Goal: Complete application form: Complete application form

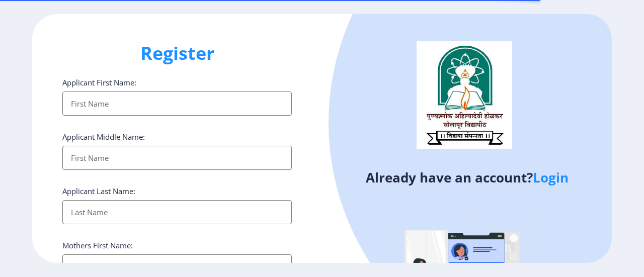
select select
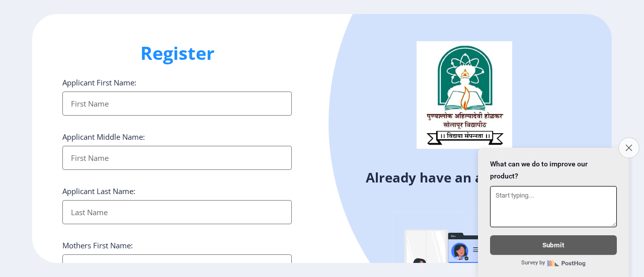
click at [626, 144] on icon "Close survey" at bounding box center [628, 147] width 7 height 7
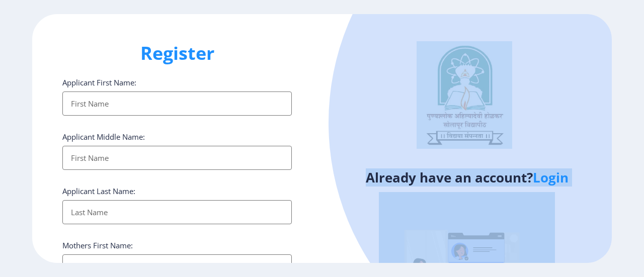
drag, startPoint x: 640, startPoint y: 117, endPoint x: 640, endPoint y: 143, distance: 25.7
click at [640, 143] on ngx-register "Register Applicant First Name: Applicant Middle Name: Applicant Last Name: Moth…" at bounding box center [322, 139] width 644 height 250
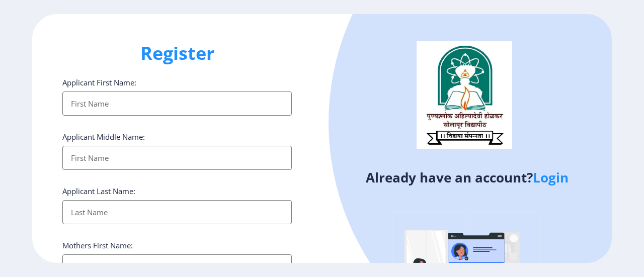
click at [226, 103] on input "Applicant First Name:" at bounding box center [176, 104] width 229 height 24
type input "[PERSON_NAME]"
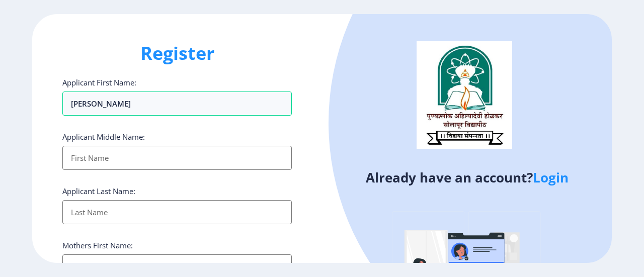
click at [93, 157] on input "Applicant First Name:" at bounding box center [176, 158] width 229 height 24
type input "[PERSON_NAME]"
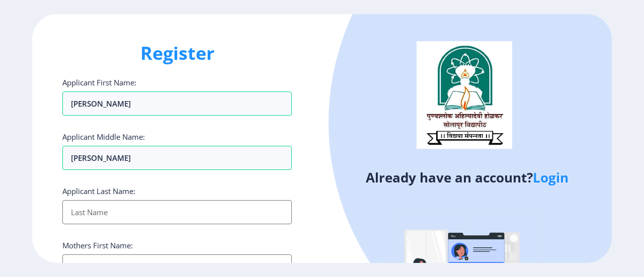
click at [102, 213] on input "Applicant First Name:" at bounding box center [176, 212] width 229 height 24
type input "Mudgule"
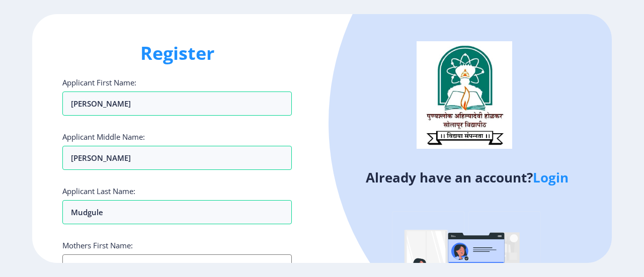
click at [233, 257] on input "Applicant First Name:" at bounding box center [176, 267] width 229 height 24
drag, startPoint x: 642, startPoint y: 110, endPoint x: 643, endPoint y: 134, distance: 24.2
click at [643, 134] on ngx-register "Register Applicant First Name: [PERSON_NAME] Applicant Middle Name: [PERSON_NAM…" at bounding box center [322, 139] width 644 height 250
drag, startPoint x: 640, startPoint y: 33, endPoint x: 640, endPoint y: 88, distance: 54.8
click at [640, 88] on ngx-register "Register Applicant First Name: [PERSON_NAME] Applicant Middle Name: [PERSON_NAM…" at bounding box center [322, 139] width 644 height 250
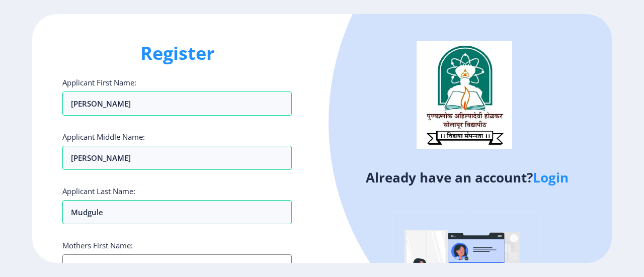
click at [211, 257] on input "Applicant First Name:" at bounding box center [176, 267] width 229 height 24
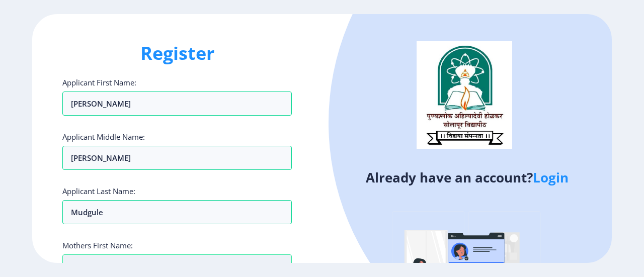
scroll to position [7, 0]
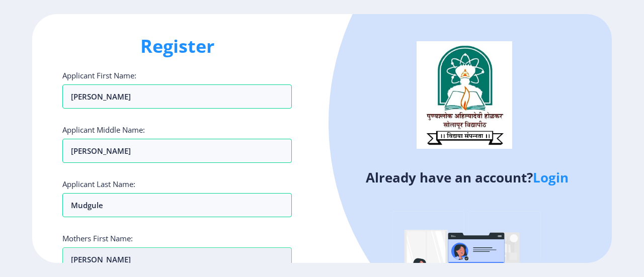
type input "[PERSON_NAME]"
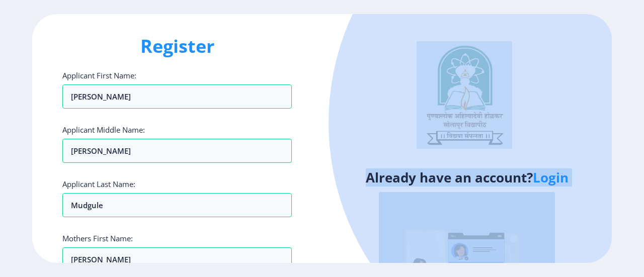
drag, startPoint x: 640, startPoint y: 102, endPoint x: 631, endPoint y: 152, distance: 51.7
click at [631, 152] on ngx-register "Register Applicant First Name: [PERSON_NAME] Applicant Middle Name: [PERSON_NAM…" at bounding box center [322, 139] width 644 height 250
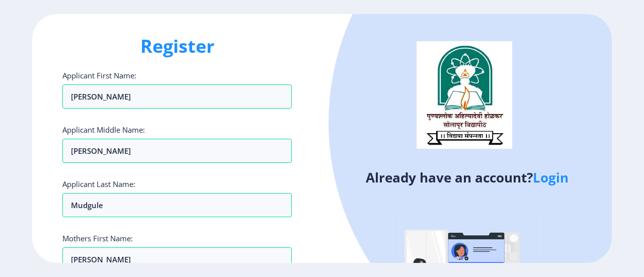
click at [309, 213] on div "Register Applicant First Name: [PERSON_NAME] Applicant Middle Name: [PERSON_NAM…" at bounding box center [177, 139] width 290 height 250
click at [208, 255] on input "[PERSON_NAME]" at bounding box center [176, 260] width 229 height 24
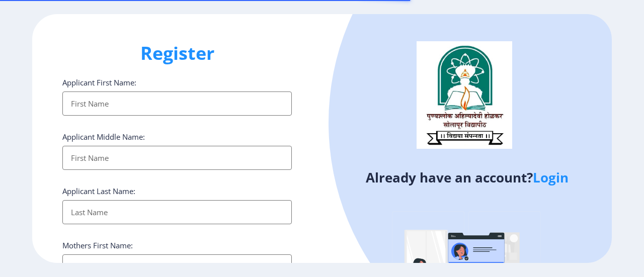
select select
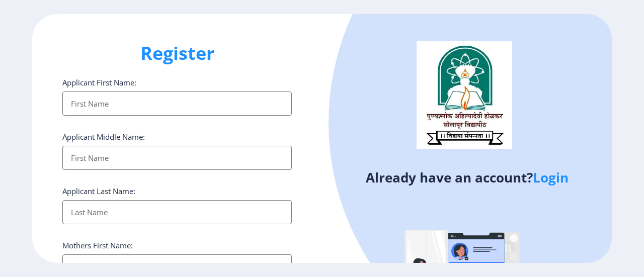
drag, startPoint x: 643, startPoint y: 29, endPoint x: 643, endPoint y: 121, distance: 92.1
click at [643, 121] on ngx-register "Register Applicant First Name: Applicant Middle Name: Applicant Last Name: Moth…" at bounding box center [322, 139] width 644 height 250
click at [434, 203] on img at bounding box center [467, 280] width 176 height 176
drag, startPoint x: 434, startPoint y: 203, endPoint x: 152, endPoint y: 102, distance: 299.3
click at [152, 102] on div "Register Applicant First Name: Applicant Middle Name: Applicant Last Name: Moth…" at bounding box center [322, 139] width 580 height 250
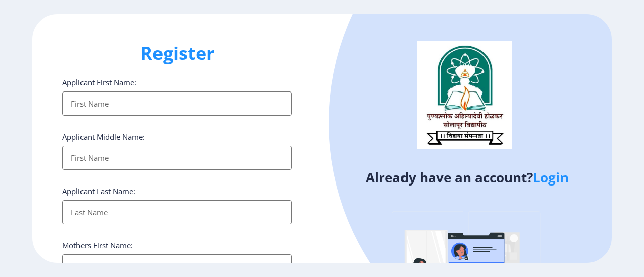
click at [152, 102] on input "Applicant First Name:" at bounding box center [176, 104] width 229 height 24
type input "[PERSON_NAME]"
type input "Mudgule"
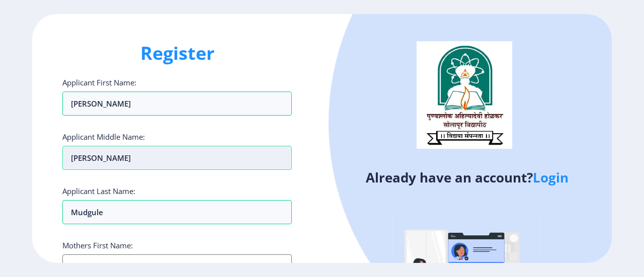
click at [134, 164] on input "[PERSON_NAME]" at bounding box center [176, 158] width 229 height 24
type input "B"
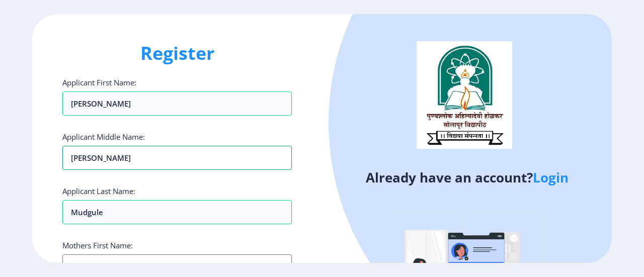
type input "[PERSON_NAME]"
click at [103, 261] on input "Applicant First Name:" at bounding box center [176, 267] width 229 height 24
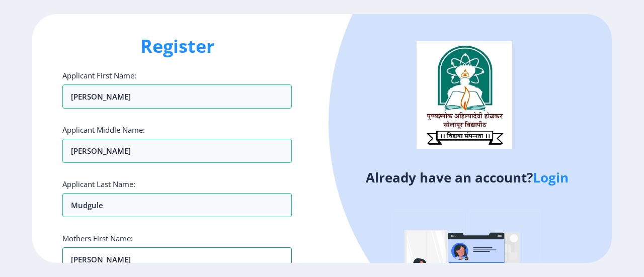
type input "jayshri"
click at [543, 185] on link "Login" at bounding box center [551, 178] width 36 height 18
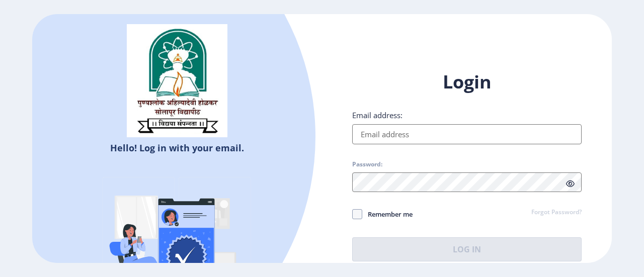
click at [408, 136] on input "Email address:" at bounding box center [466, 134] width 229 height 20
type input "bsmudgule9463@gmail.com"
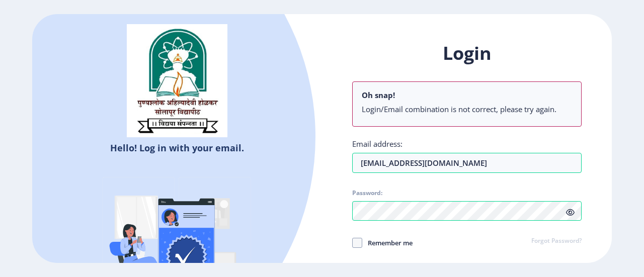
click at [537, 213] on div "Login Oh snap! Login/Email combination is not correct, please try again. Email …" at bounding box center [466, 165] width 229 height 249
click at [572, 216] on span at bounding box center [570, 212] width 9 height 10
click at [566, 242] on link "Forgot Password?" at bounding box center [556, 241] width 50 height 9
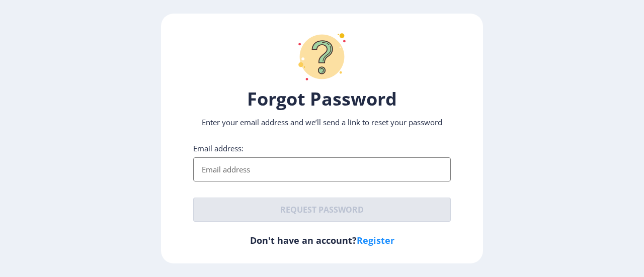
click at [349, 172] on input "Email address:" at bounding box center [322, 169] width 258 height 24
type input "bsmudgule9463@gmail.com"
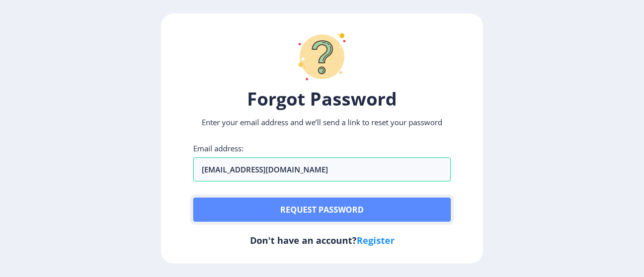
click at [336, 205] on button "Request password" at bounding box center [322, 210] width 258 height 24
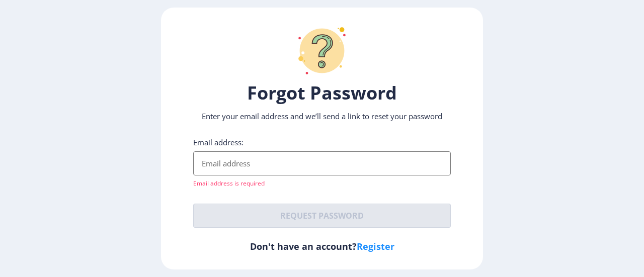
click at [375, 235] on div "Forgot Password Enter your email address and we’ll send a link to reset your pa…" at bounding box center [322, 139] width 322 height 262
click at [380, 250] on link "Register" at bounding box center [376, 246] width 38 height 12
select select
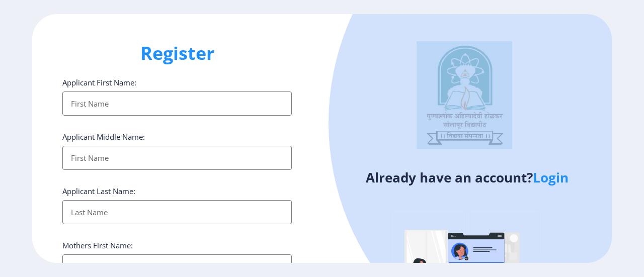
drag, startPoint x: 643, startPoint y: 57, endPoint x: 604, endPoint y: 139, distance: 91.6
click at [604, 139] on ngx-register "Register Applicant First Name: Applicant Middle Name: Applicant Last Name: Moth…" at bounding box center [322, 139] width 644 height 250
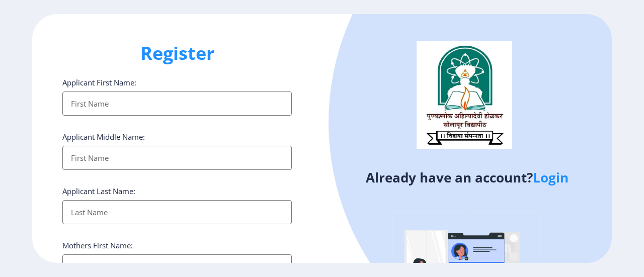
click at [150, 107] on input "Applicant First Name:" at bounding box center [176, 104] width 229 height 24
type input "[PERSON_NAME]"
type input "Mudgule"
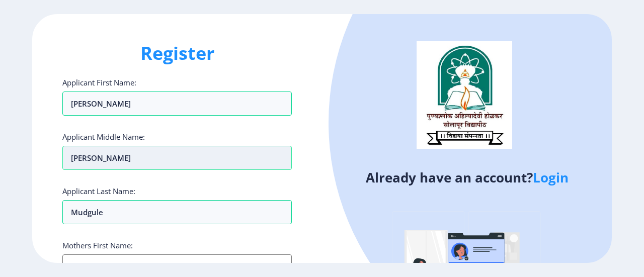
click at [128, 151] on input "[PERSON_NAME]" at bounding box center [176, 158] width 229 height 24
type input "B"
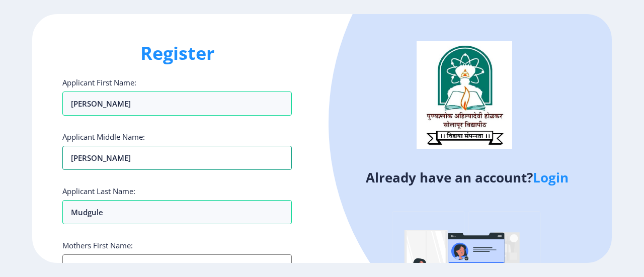
type input "[PERSON_NAME]"
click at [121, 256] on input "Applicant First Name:" at bounding box center [176, 267] width 229 height 24
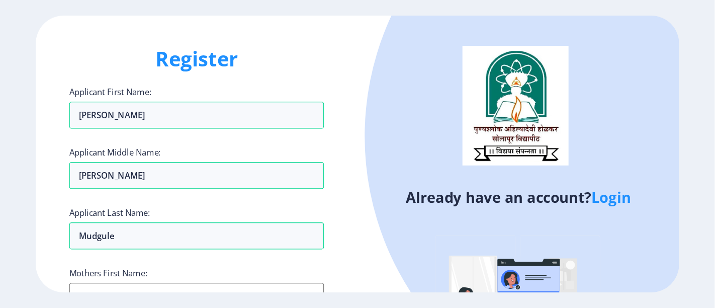
scroll to position [7, 0]
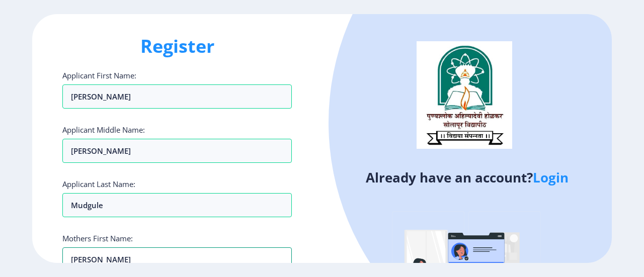
type input "[PERSON_NAME]"
click at [328, 249] on div "Already have an account? Login" at bounding box center [467, 191] width 290 height 355
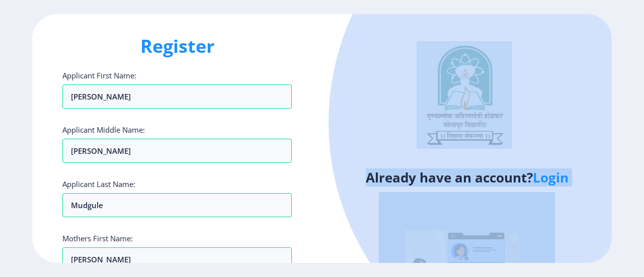
drag, startPoint x: 328, startPoint y: 249, endPoint x: 323, endPoint y: 130, distance: 118.8
click at [323, 130] on div "Already have an account? Login" at bounding box center [467, 191] width 290 height 355
click at [643, 103] on ngx-register "Register Applicant First Name: [PERSON_NAME] Applicant Middle Name: [PERSON_NAM…" at bounding box center [322, 139] width 644 height 250
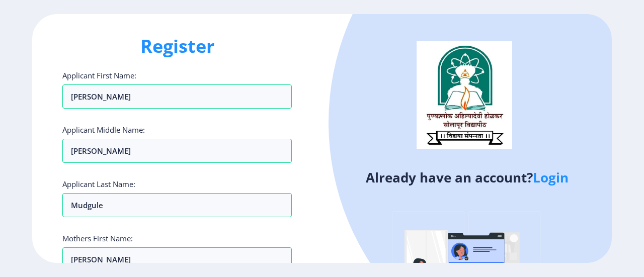
click at [299, 152] on div "Register Applicant First Name: [PERSON_NAME] Applicant Middle Name: [PERSON_NAM…" at bounding box center [177, 139] width 290 height 250
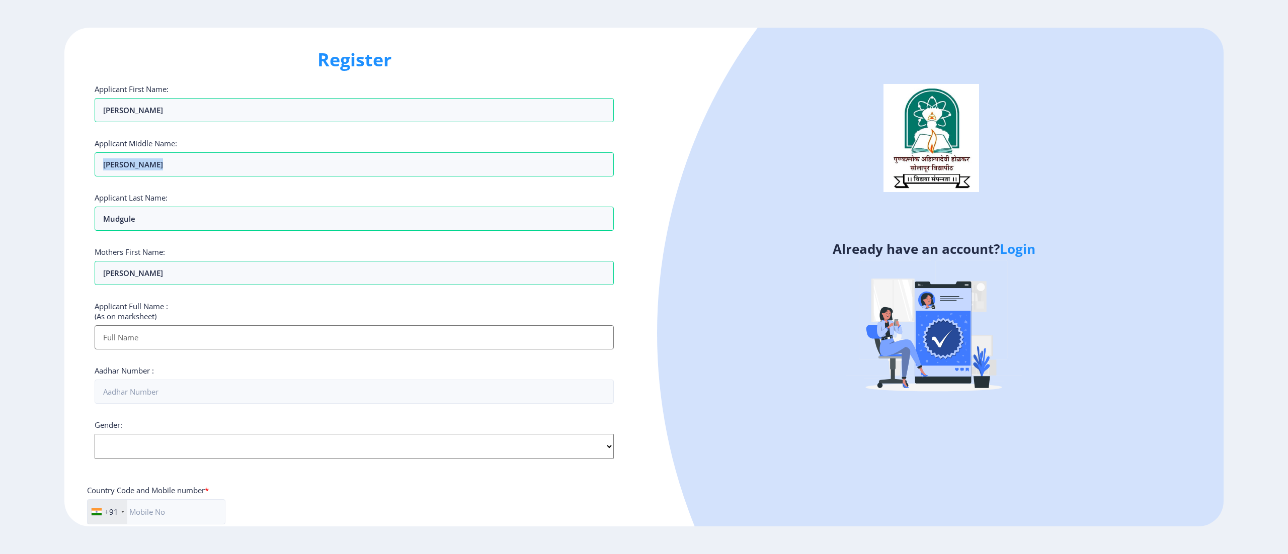
scroll to position [0, 0]
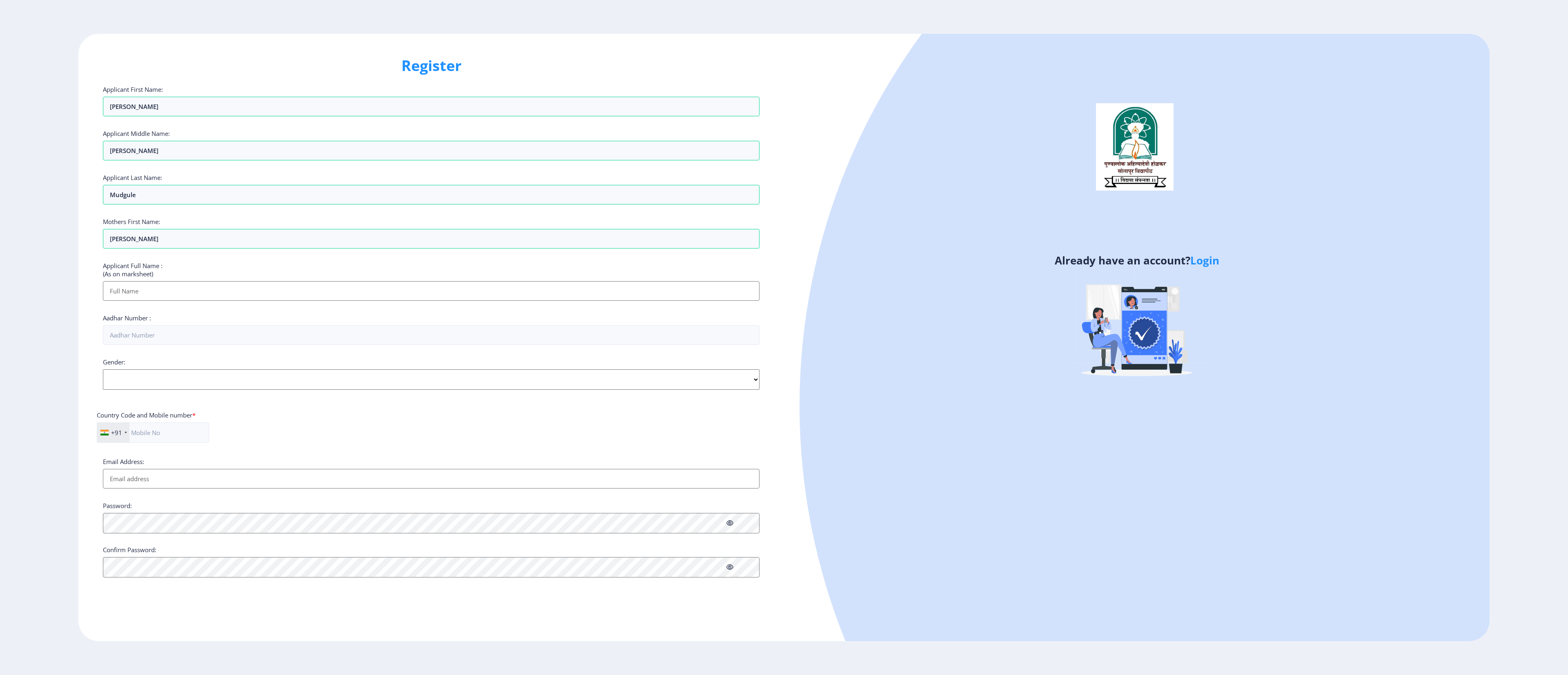
drag, startPoint x: 466, startPoint y: 2, endPoint x: 996, endPoint y: 540, distance: 755.2
click at [522, 225] on div at bounding box center [1427, 406] width 1255 height 1254
drag, startPoint x: 1553, startPoint y: 492, endPoint x: 1553, endPoint y: 436, distance: 56.0
click at [522, 225] on ngx-register "Register Applicant First Name: [PERSON_NAME] Applicant Middle Name: [PERSON_NAM…" at bounding box center [784, 338] width 1568 height 608
drag, startPoint x: 1542, startPoint y: 9, endPoint x: 1029, endPoint y: 439, distance: 669.4
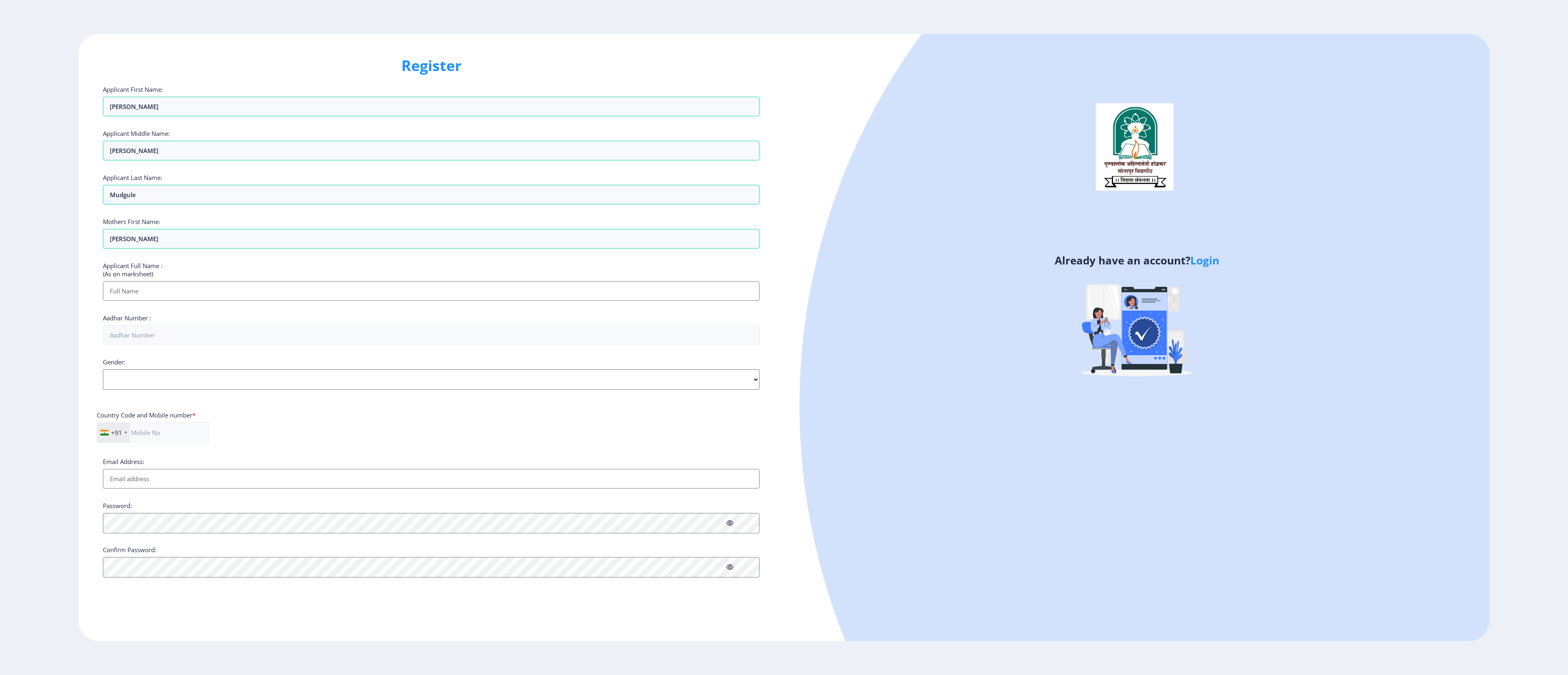
click at [522, 225] on div at bounding box center [1427, 406] width 1255 height 1254
click at [298, 225] on input "Applicant First Name:" at bounding box center [431, 291] width 657 height 19
click at [218, 225] on input "Applicant First Name:" at bounding box center [431, 291] width 657 height 19
type input "Mudgule Basavaraj Sharanappa"
click at [219, 225] on input "Aadhar Number :" at bounding box center [431, 335] width 657 height 19
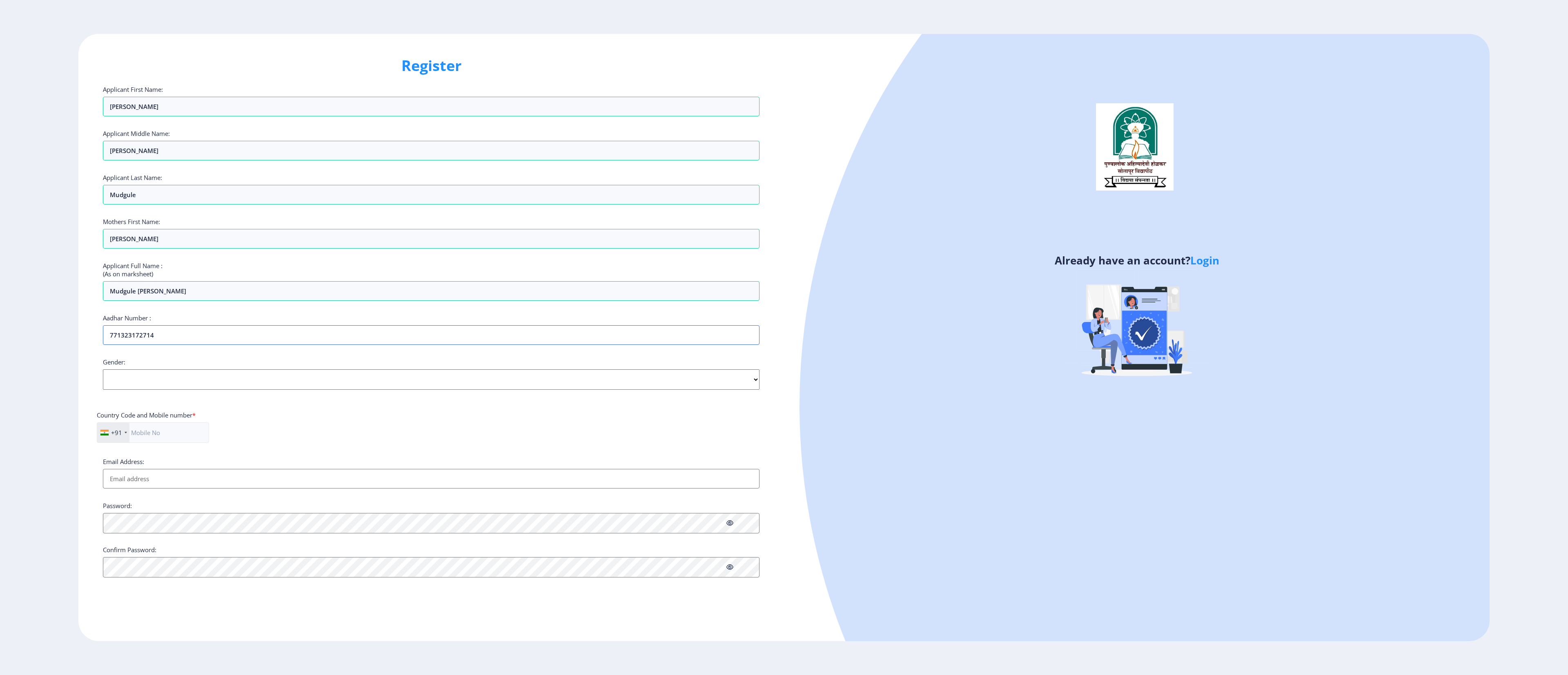
type input "771323172714"
click at [522, 225] on select "Select Gender Male Female Other" at bounding box center [431, 379] width 657 height 20
select select "[DEMOGRAPHIC_DATA]"
click at [103, 225] on select "Select Gender Male Female Other" at bounding box center [431, 379] width 657 height 20
click at [170, 225] on input "text" at bounding box center [153, 432] width 112 height 20
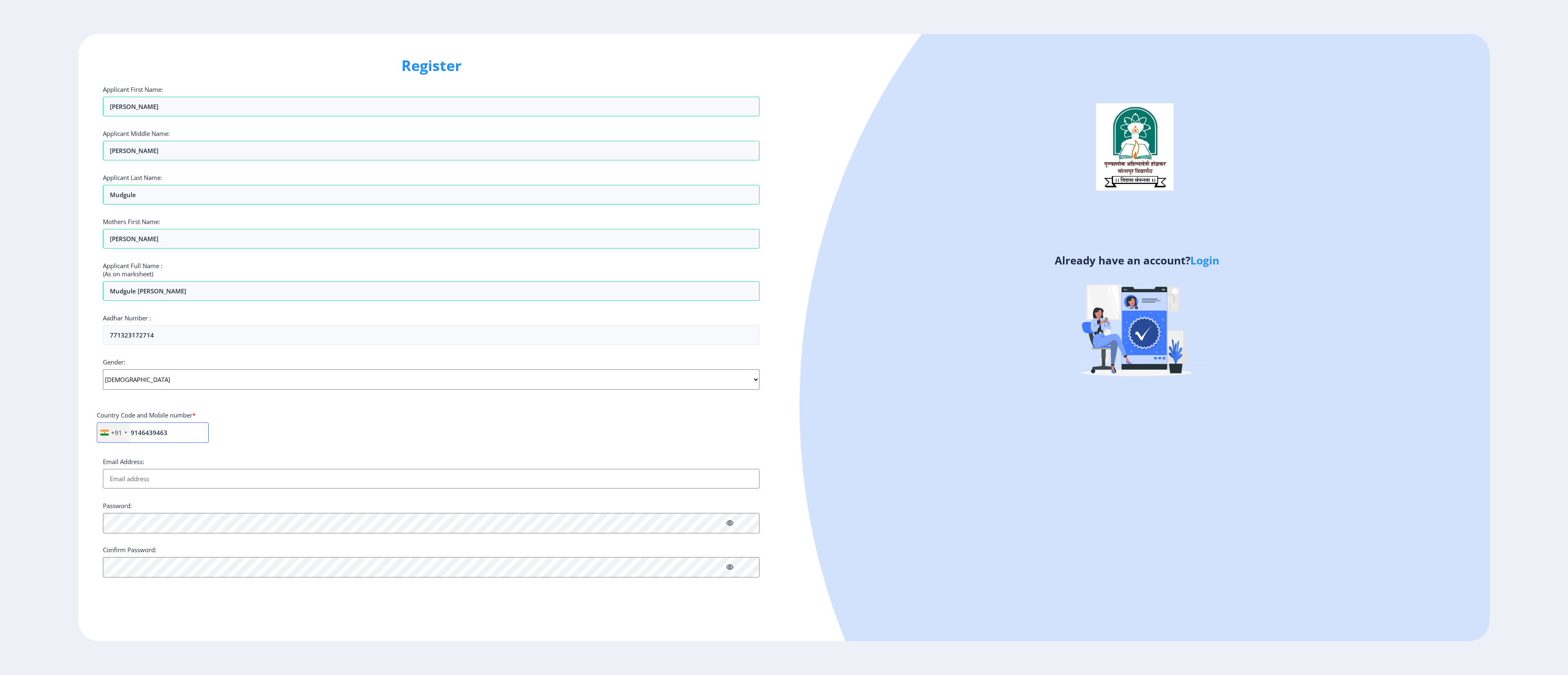
type input "9146439463"
click at [380, 225] on input "Email Address:" at bounding box center [431, 479] width 657 height 19
type input "bsmudgule9463@gmail.com"
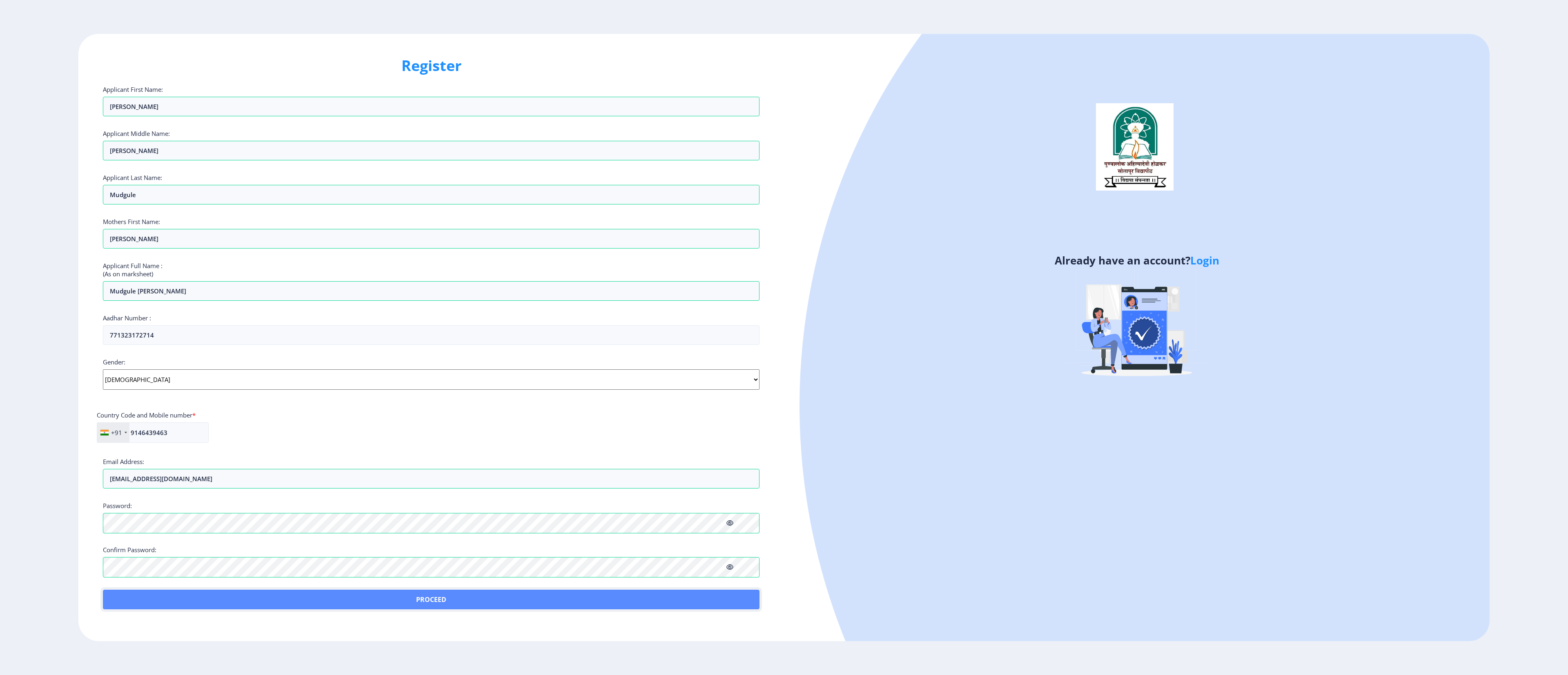
click at [125, 225] on button "Proceed" at bounding box center [431, 600] width 657 height 19
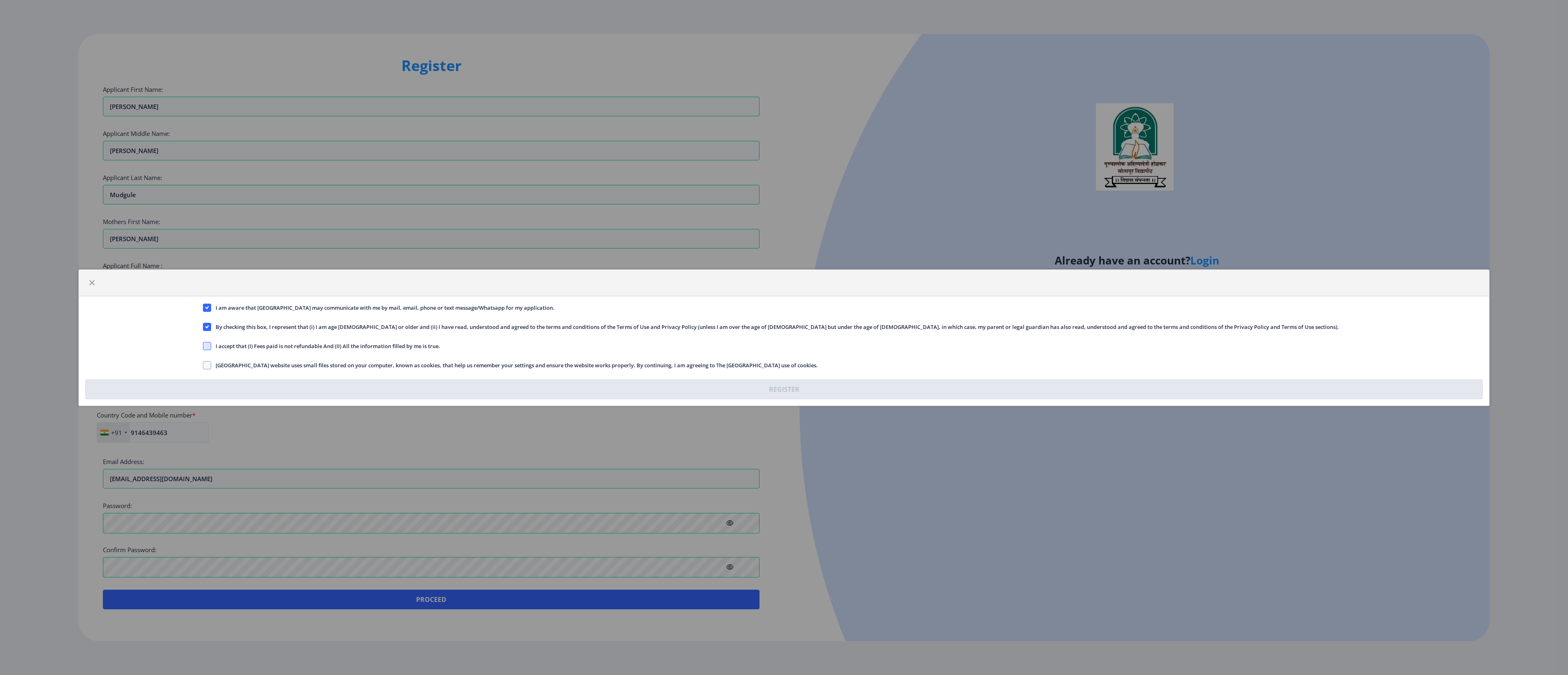
click at [210, 225] on span at bounding box center [207, 346] width 8 height 8
click at [204, 225] on input "I accept that (I) Fees paid is not refundable And (II) All the information fill…" at bounding box center [203, 346] width 1 height 1
checkbox input "true"
click at [208, 225] on label "Solapur University website uses small files stored on your computer, known as c…" at bounding box center [510, 365] width 615 height 10
click at [204, 225] on input "Solapur University website uses small files stored on your computer, known as c…" at bounding box center [203, 365] width 1 height 1
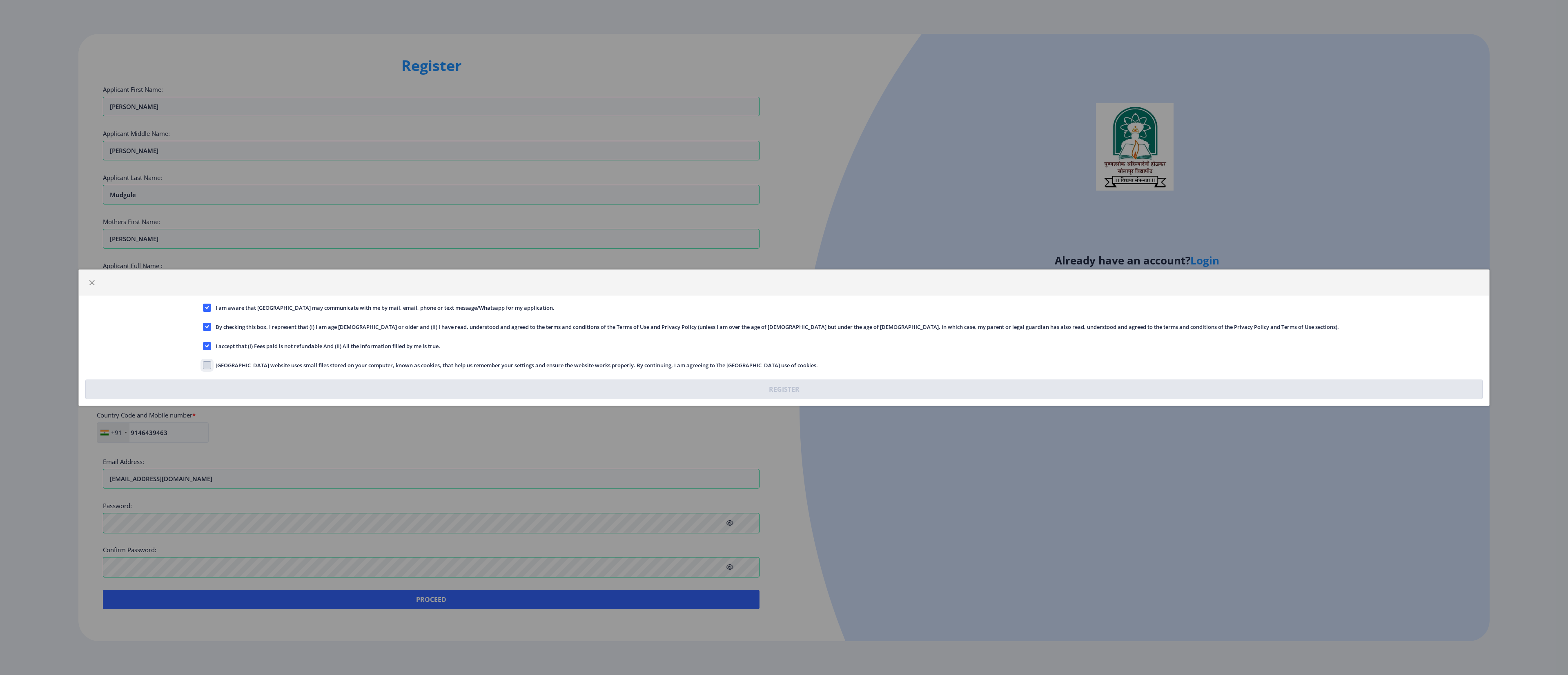
checkbox input "true"
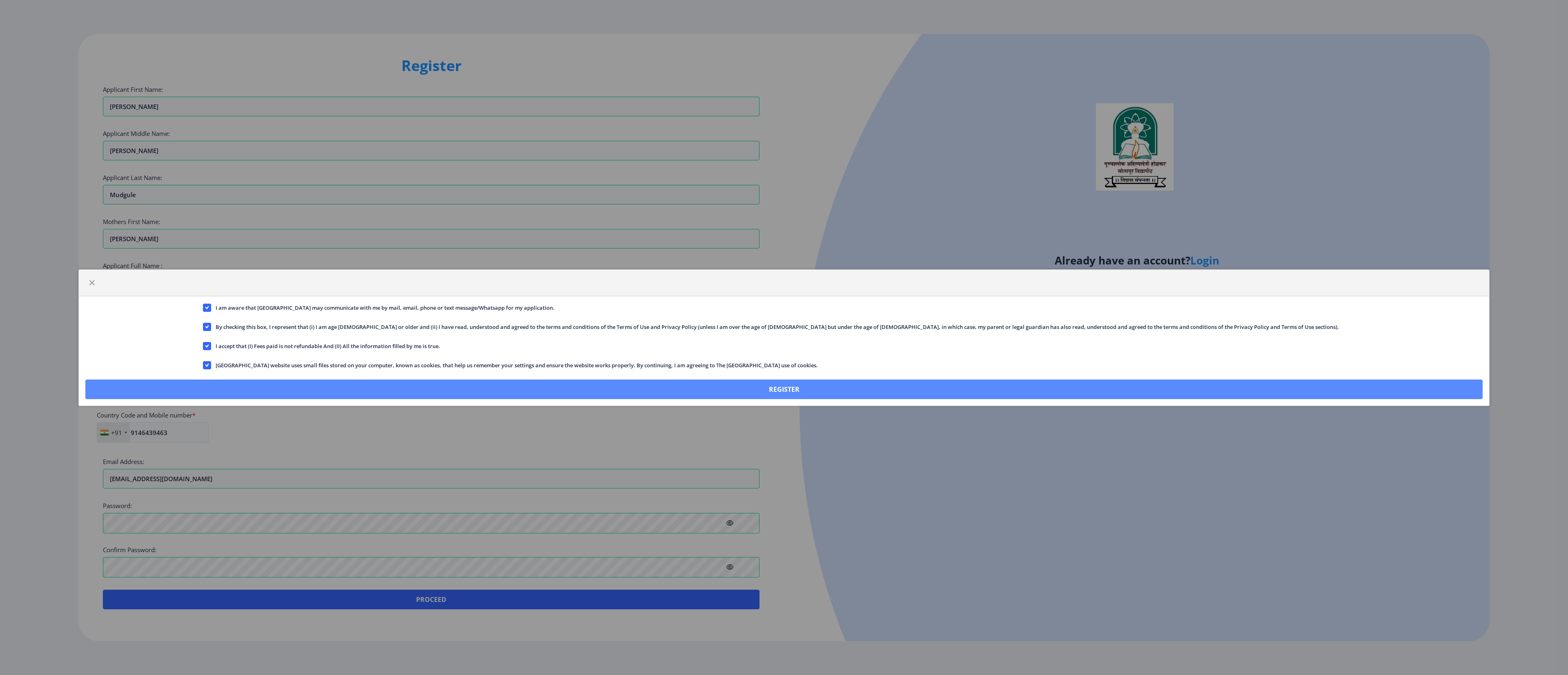
drag, startPoint x: 208, startPoint y: 359, endPoint x: 387, endPoint y: 394, distance: 182.4
click at [387, 225] on div "I am aware that Solapur University may communicate with me by mail, email, phon…" at bounding box center [784, 350] width 1411 height 110
click at [387, 225] on button "Register" at bounding box center [784, 389] width 1398 height 19
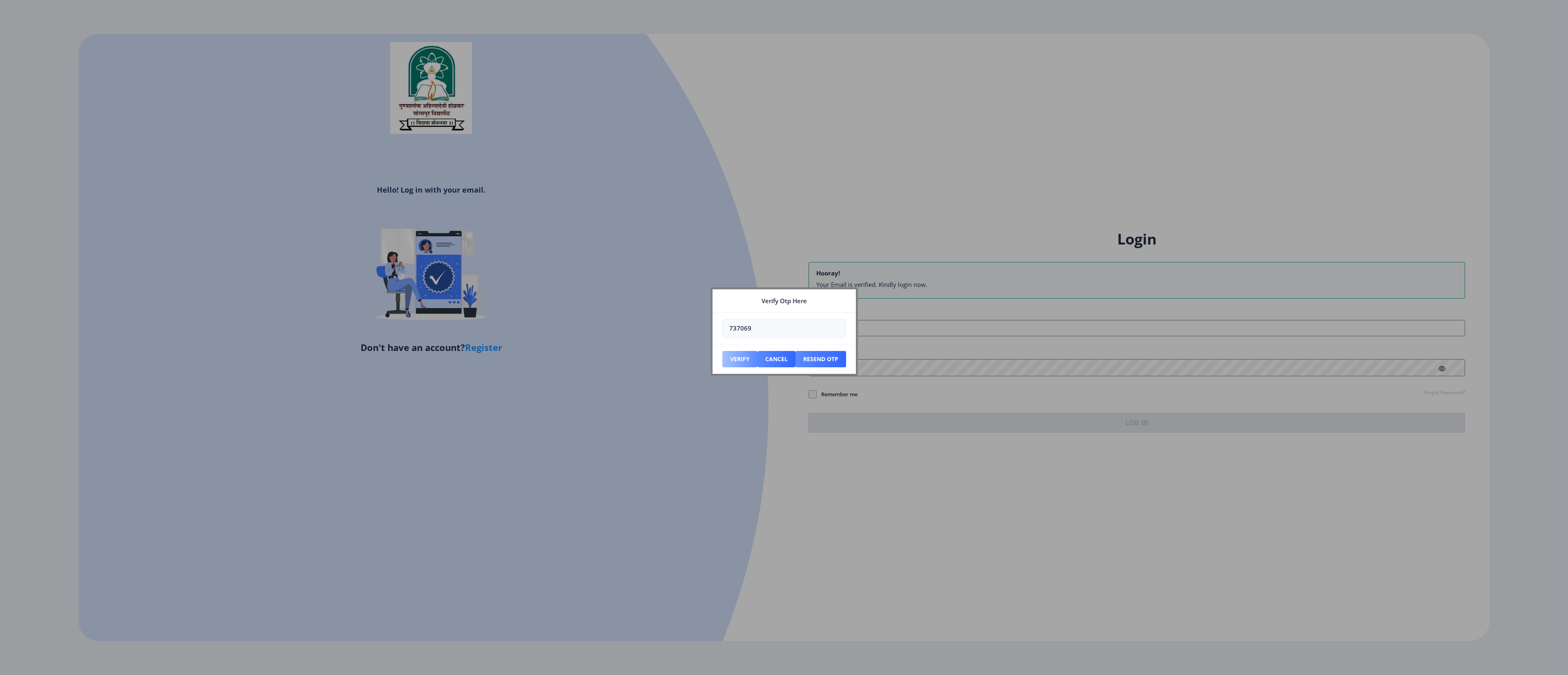
type input "737069"
click at [522, 225] on button "Verify" at bounding box center [739, 359] width 35 height 16
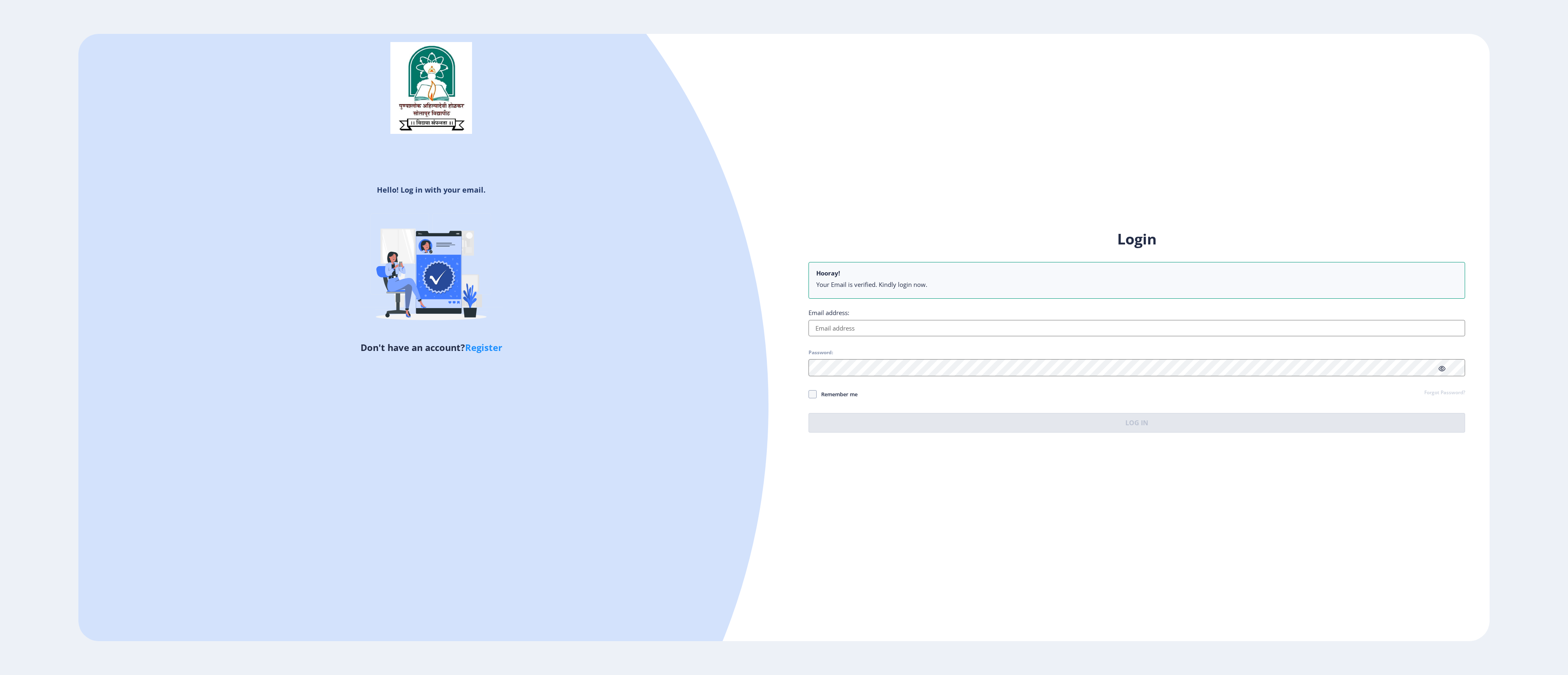
click at [522, 225] on input "Email address:" at bounding box center [1136, 328] width 657 height 16
type input "bsmudgule9463@gmail.com"
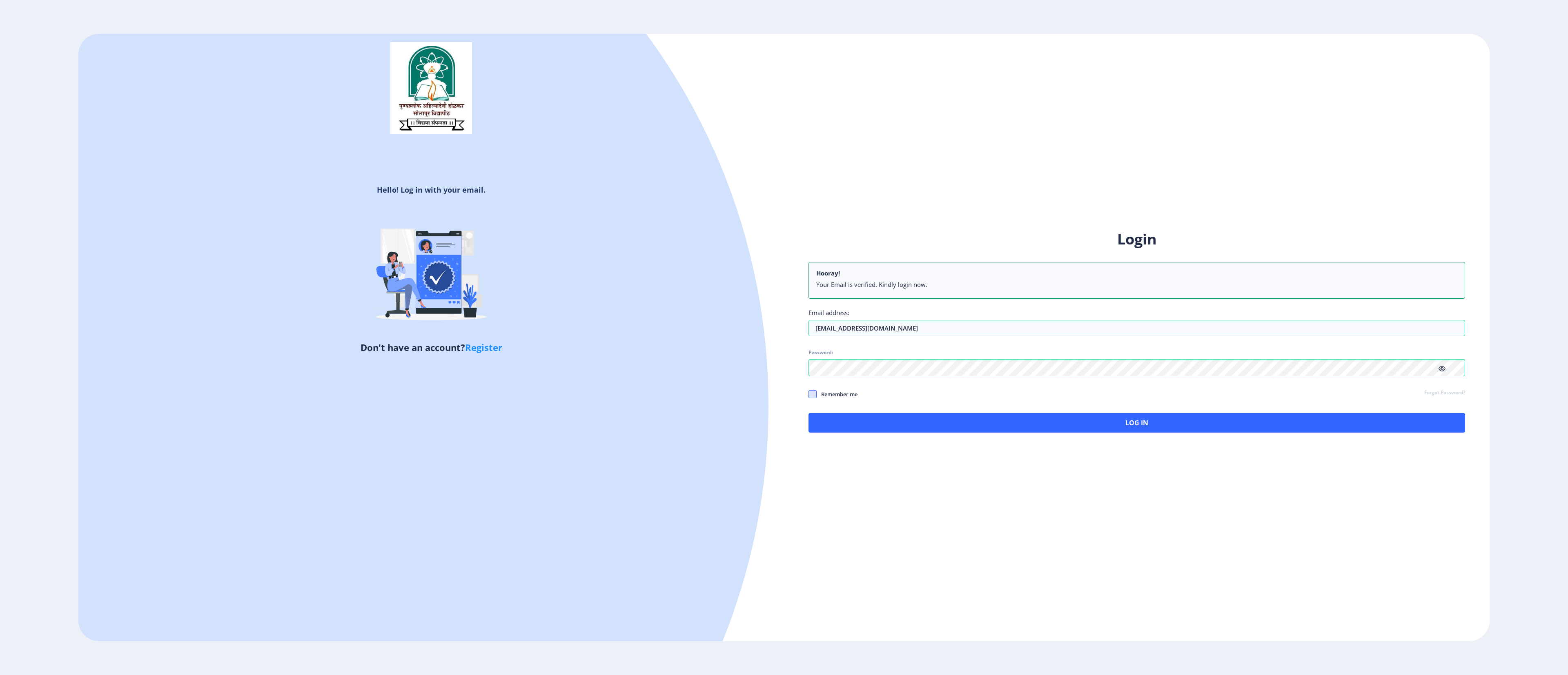
click at [522, 225] on span at bounding box center [812, 394] width 8 height 8
click at [522, 225] on input "Remember me" at bounding box center [808, 394] width 1 height 1
checkbox input "true"
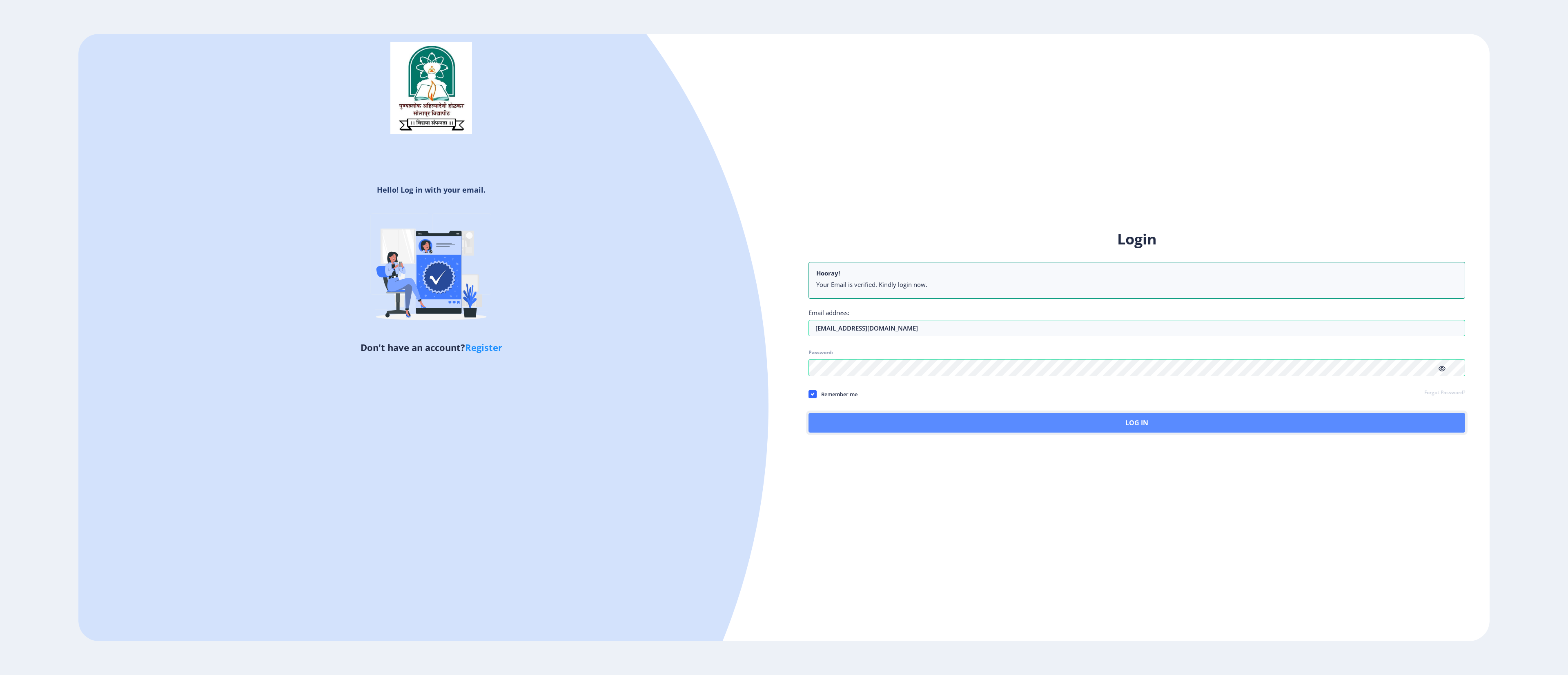
click at [522, 225] on button "Log In" at bounding box center [1136, 423] width 657 height 19
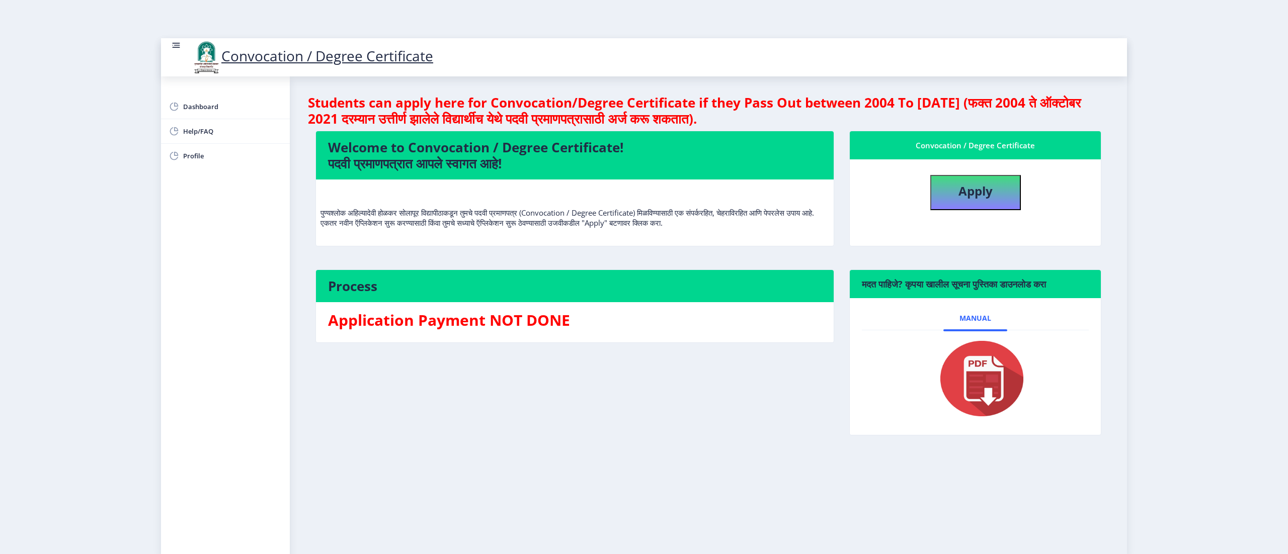
drag, startPoint x: 1665, startPoint y: 1, endPoint x: 775, endPoint y: 430, distance: 988.5
click at [643, 277] on div "Process Application Payment NOT DONE" at bounding box center [575, 360] width 534 height 181
click at [643, 277] on img at bounding box center [975, 379] width 101 height 80
click at [643, 202] on button "Apply" at bounding box center [975, 192] width 91 height 35
select select
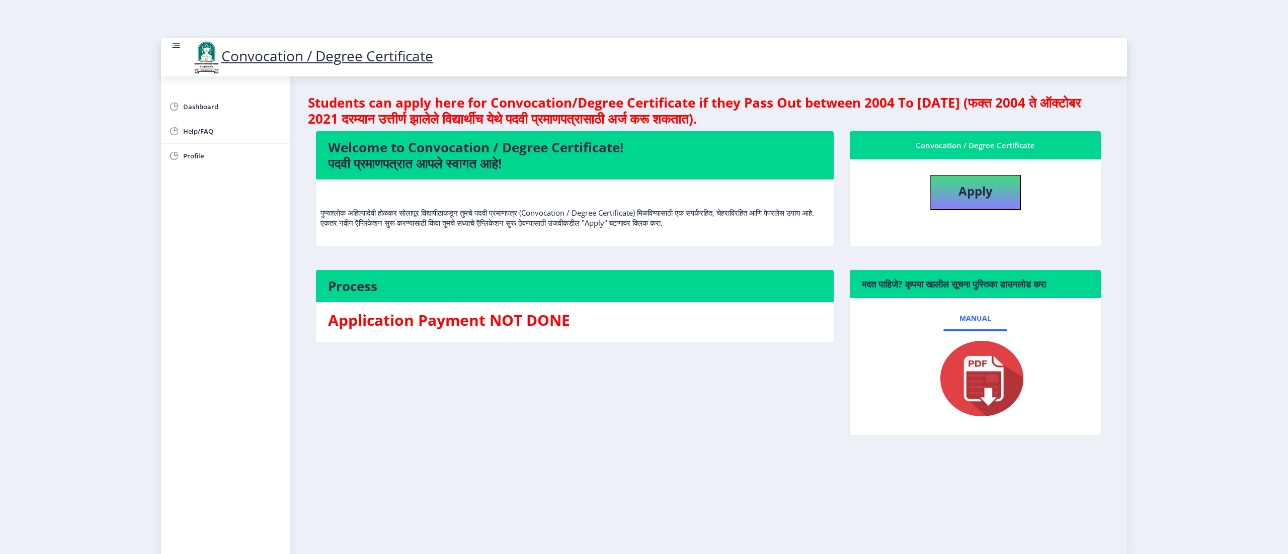
select select
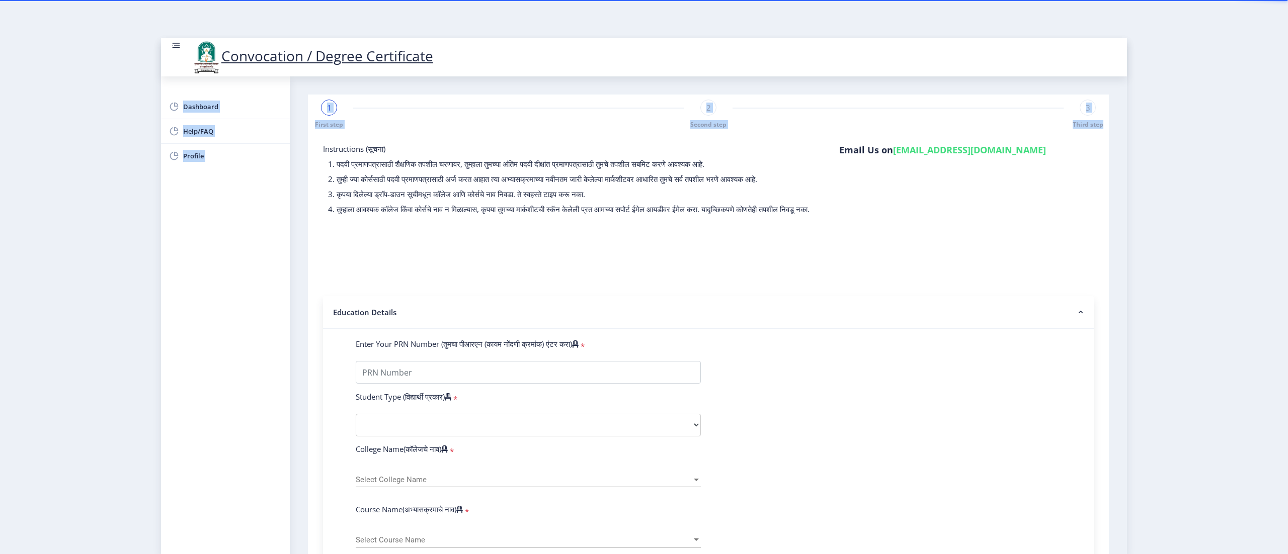
drag, startPoint x: 1284, startPoint y: 56, endPoint x: 1287, endPoint y: 92, distance: 35.8
click at [643, 92] on nb-layout "Convocation / Degree Certificate Dashboard Help/FAQ Profile 1 First step 2 Seco…" at bounding box center [644, 277] width 1288 height 554
click at [643, 265] on form "Instructions (सूचना) 1. पदवी प्रमाणपत्रासाठी शैक्षणिक तपशील चरणावर, तुम्हाला तु…" at bounding box center [708, 547] width 771 height 806
drag, startPoint x: 1190, startPoint y: 4, endPoint x: 562, endPoint y: 384, distance: 734.1
click at [562, 277] on input "Enter Your PRN Number (तुमचा पीआरएन (कायम नोंदणी क्रमांक) एंटर करा)" at bounding box center [528, 372] width 345 height 23
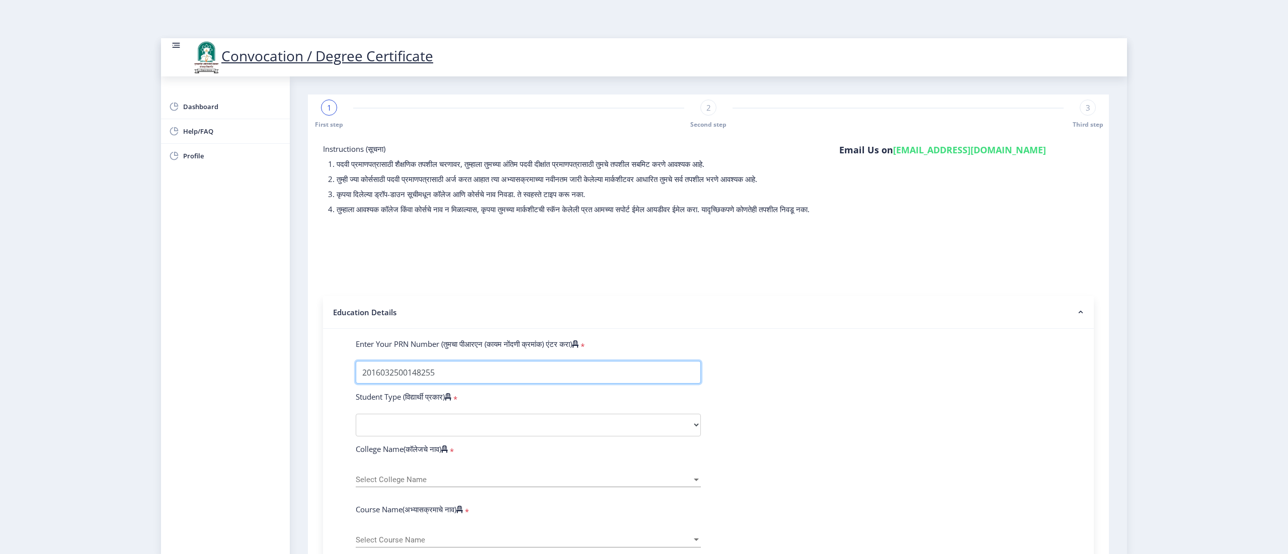
type input "2016032500148255"
click at [643, 277] on select "Select Student Type Regular External" at bounding box center [528, 425] width 345 height 23
select select "Regular"
click at [356, 277] on select "Select Student Type Regular External" at bounding box center [528, 425] width 345 height 23
click at [643, 277] on div at bounding box center [696, 480] width 9 height 9
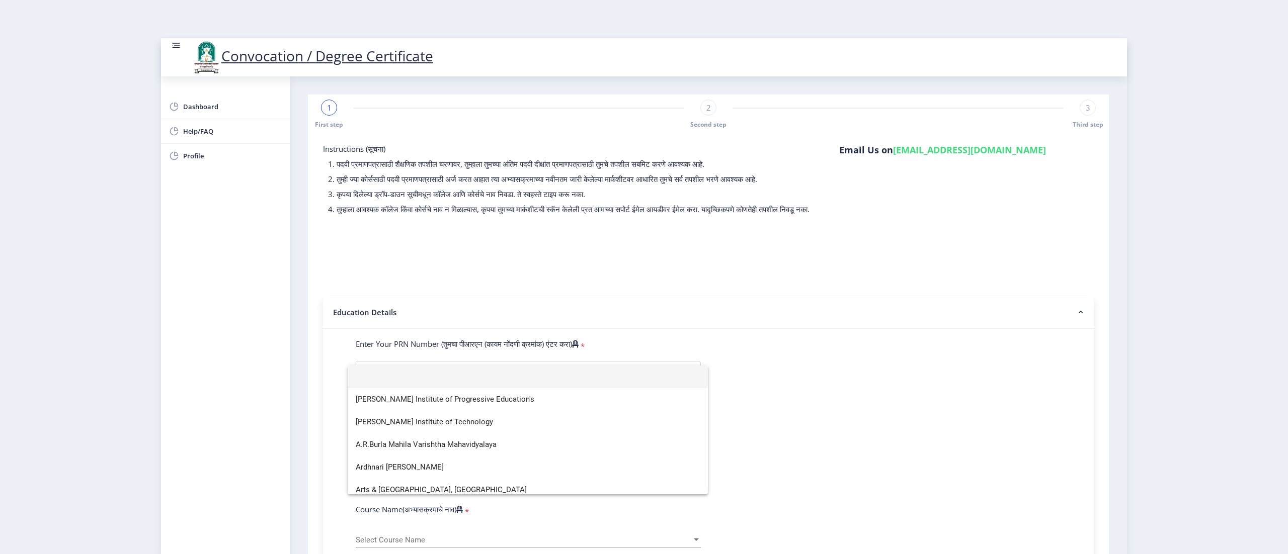
click at [643, 277] on div at bounding box center [644, 277] width 1288 height 554
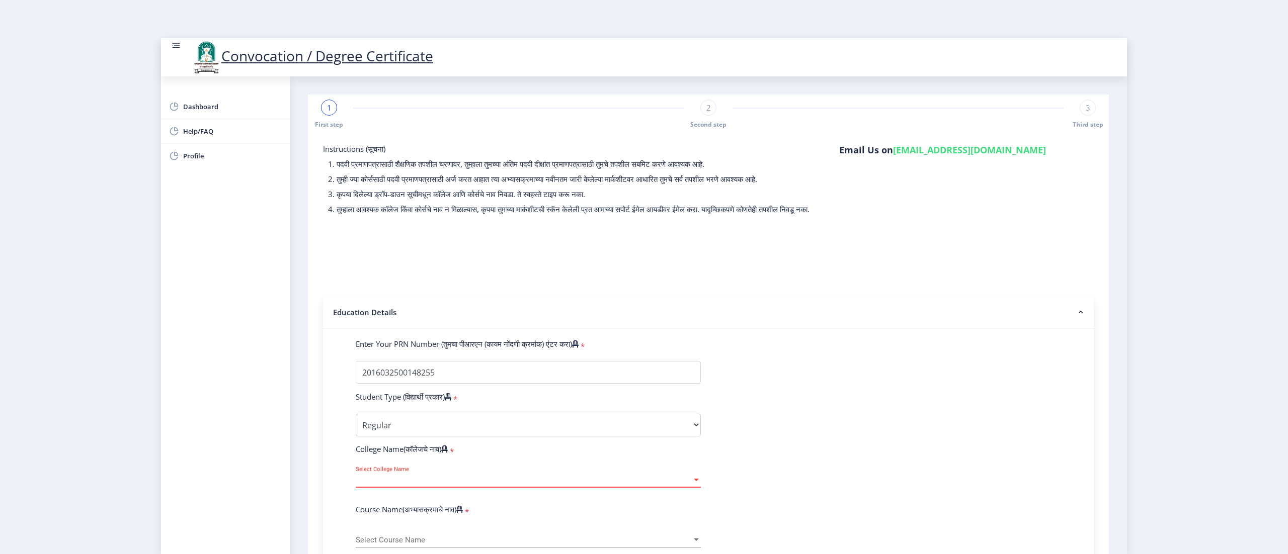
click at [643, 277] on div at bounding box center [696, 480] width 5 height 3
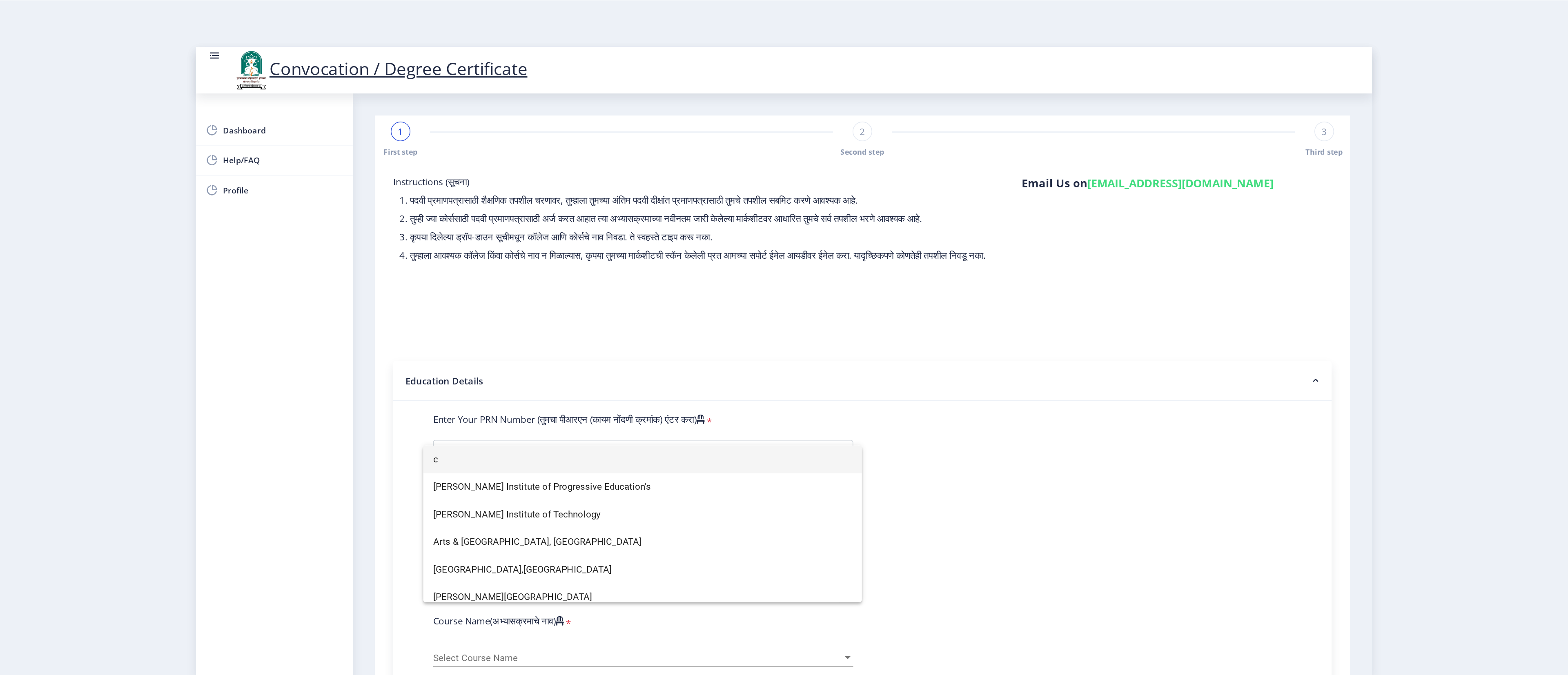
scroll to position [153, 0]
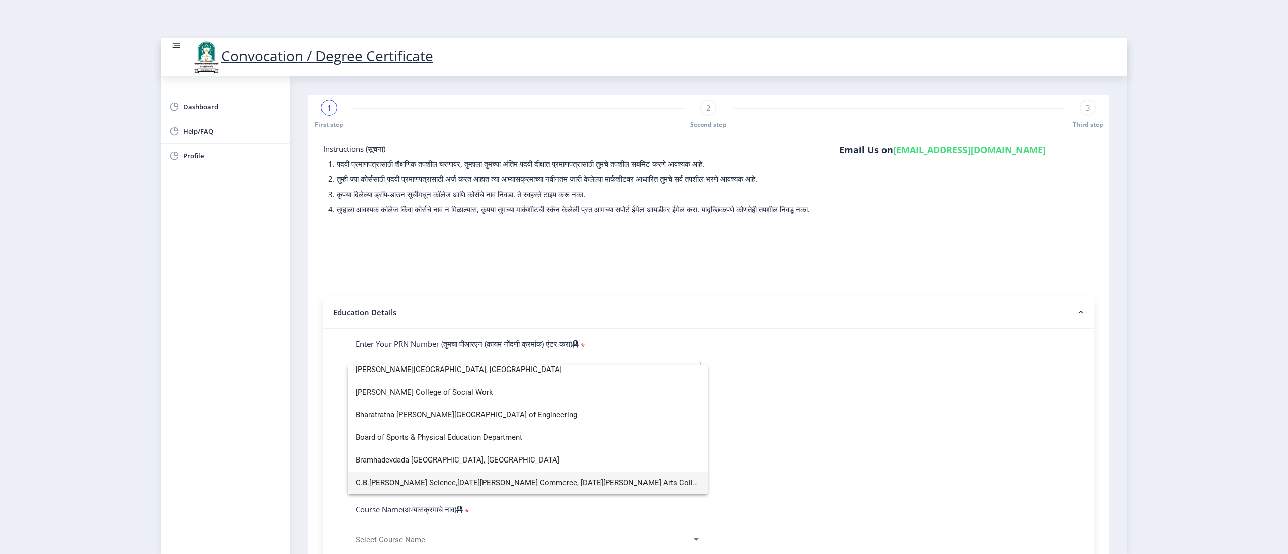
type input "c"
click at [614, 277] on span "C.B.Khedgi's Basweshwar Science,Raja Vijaysinh Commerce, Raja Jaysinh Arts Coll…" at bounding box center [528, 483] width 344 height 23
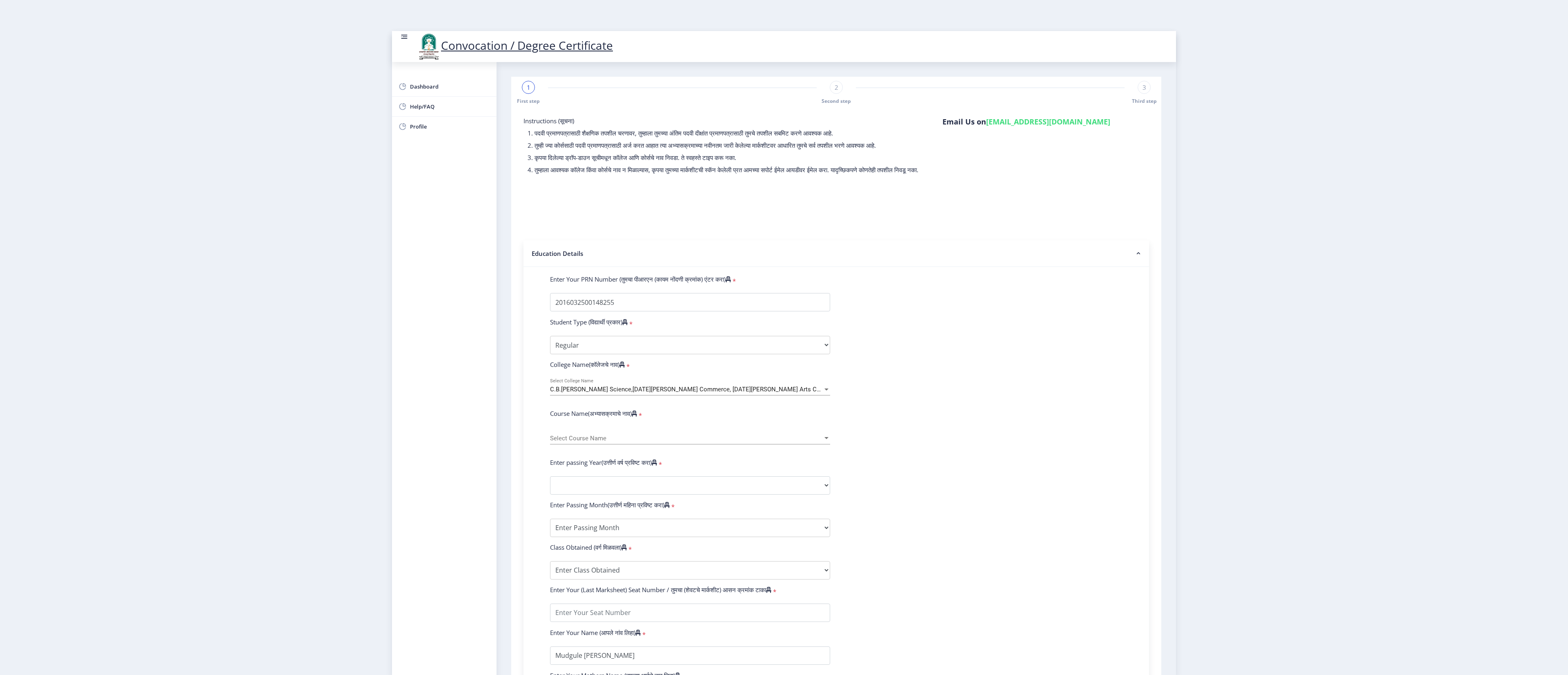
click at [522, 225] on div "Select Course Name Select Course Name" at bounding box center [690, 436] width 280 height 17
click at [522, 225] on div at bounding box center [784, 338] width 1568 height 675
drag, startPoint x: 1155, startPoint y: 325, endPoint x: 1154, endPoint y: 350, distance: 25.0
click at [522, 225] on div "Instructions (सूचना) 1. पदवी प्रमाणपत्रासाठी शैक्षणिक तपशील चरणावर, तुम्हाला तु…" at bounding box center [836, 444] width 642 height 670
drag, startPoint x: 1154, startPoint y: 350, endPoint x: 1157, endPoint y: 302, distance: 48.1
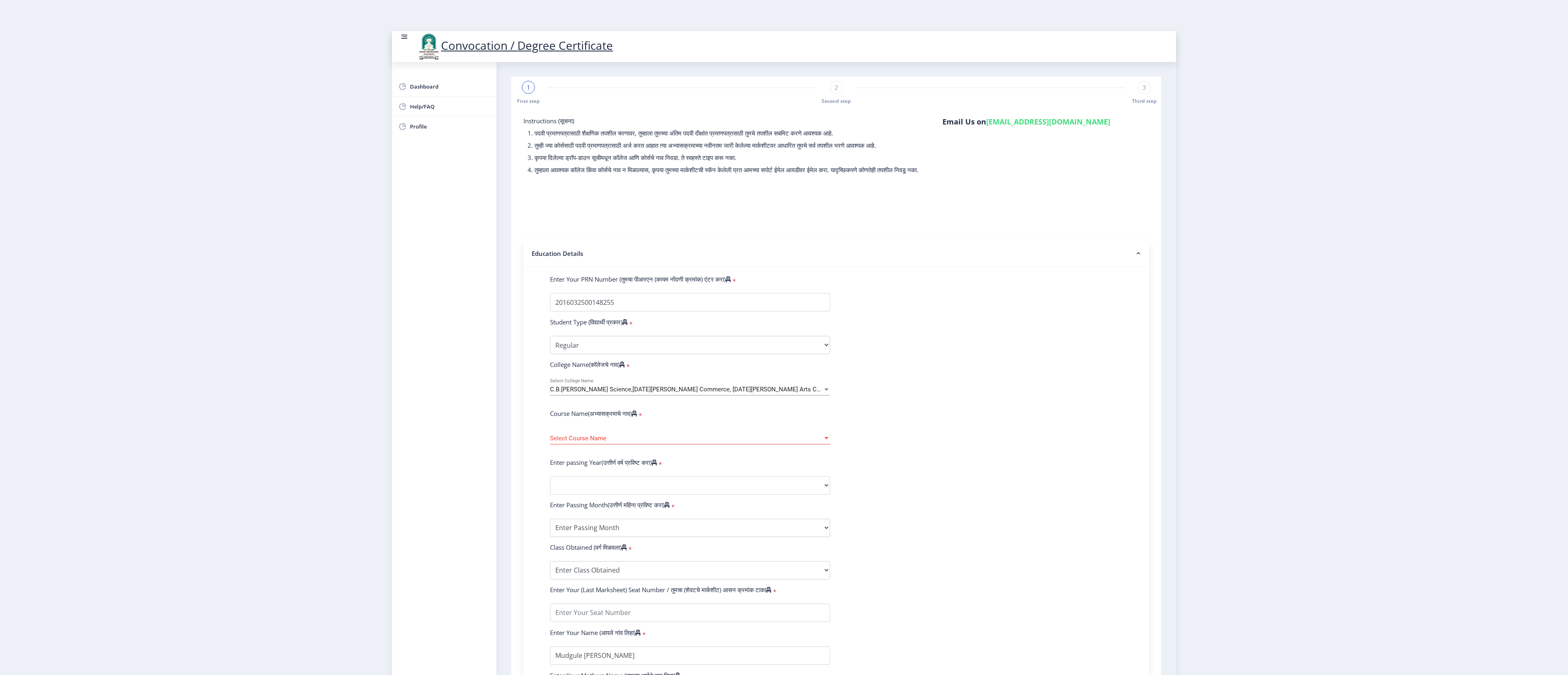
click at [522, 225] on div "1 First step 2 Second step 3 Third step Instructions (सूचना) 1. पदवी प्रमाणपत्र…" at bounding box center [836, 430] width 650 height 706
click at [522, 225] on span "Select Course Name" at bounding box center [687, 438] width 273 height 7
click at [522, 225] on span "Bachelor of Computer Application (with Credits)" at bounding box center [690, 501] width 279 height 19
click at [522, 225] on select "2025 2024 2023 2022 2021 2020 2019 2018 2017 2016 2015 2014 2013 2012 2011 2010…" at bounding box center [690, 485] width 280 height 19
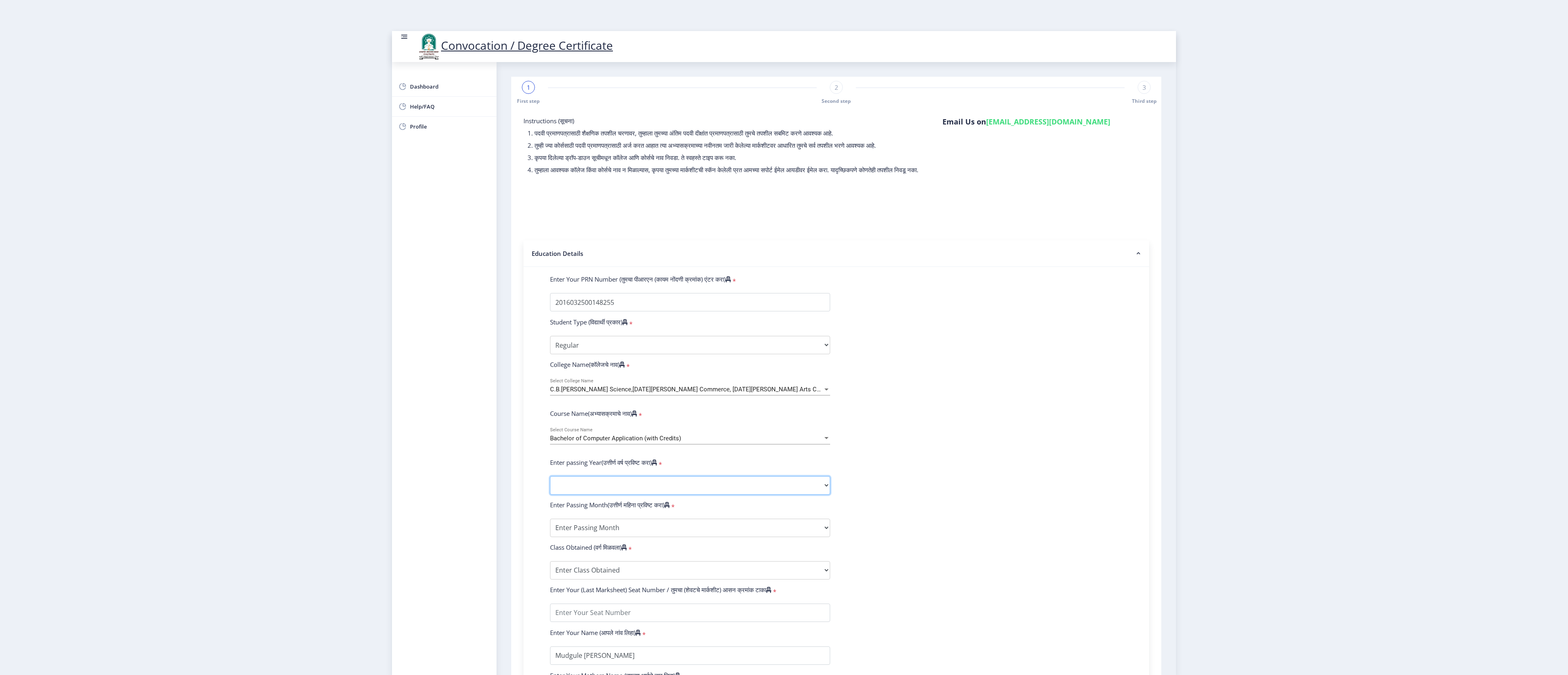
select select "2019"
click at [522, 225] on select "2025 2024 2023 2022 2021 2020 2019 2018 2017 2016 2015 2014 2013 2012 2011 2010…" at bounding box center [690, 485] width 280 height 19
click at [522, 225] on select "Enter Passing Month March April May October November December" at bounding box center [690, 527] width 280 height 19
select select "March"
click at [522, 225] on select "Enter Passing Month March April May October November December" at bounding box center [690, 527] width 280 height 19
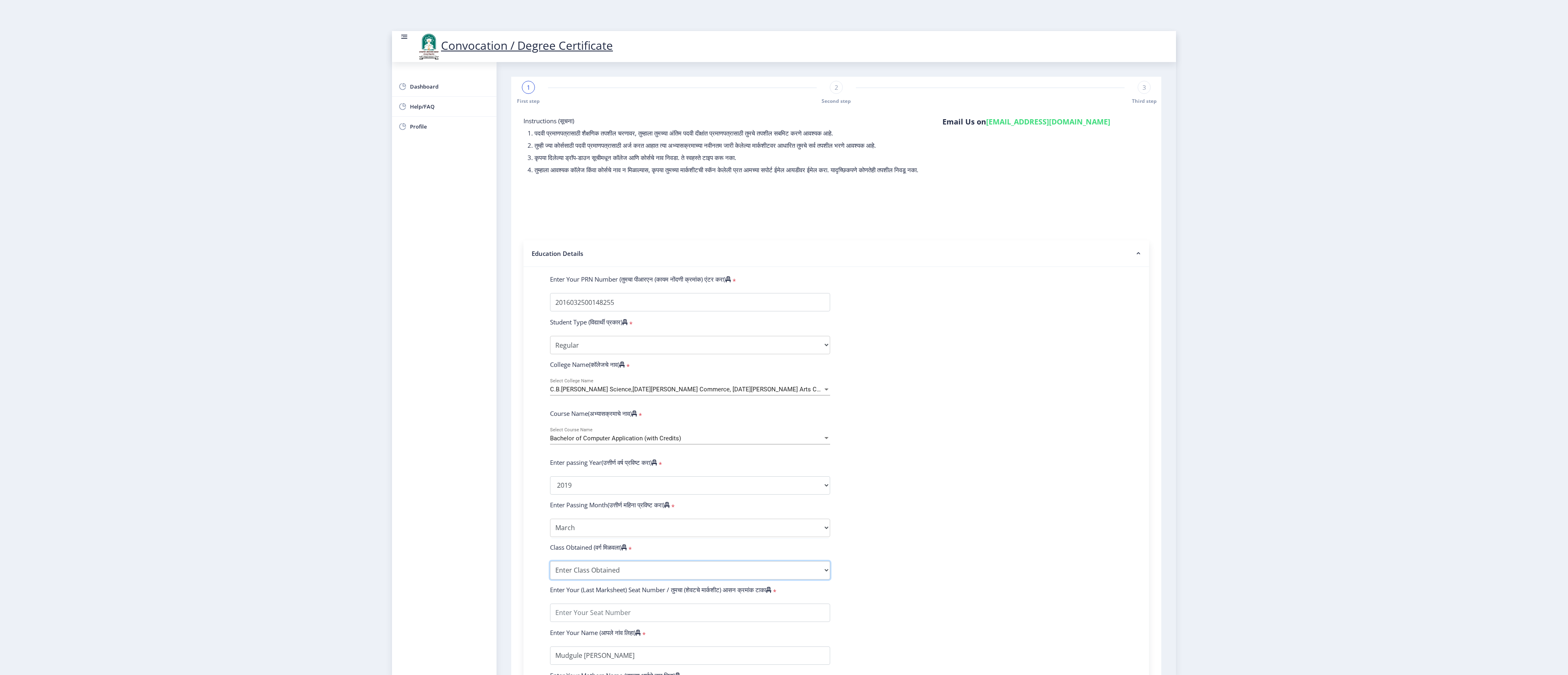
click at [522, 225] on select "Enter Class Obtained FIRST CLASS WITH DISTINCTION FIRST CLASS HIGHER SECOND CLA…" at bounding box center [690, 570] width 280 height 19
select select "Grade A+"
click at [522, 225] on select "Enter Class Obtained FIRST CLASS WITH DISTINCTION FIRST CLASS HIGHER SECOND CLA…" at bounding box center [690, 570] width 280 height 19
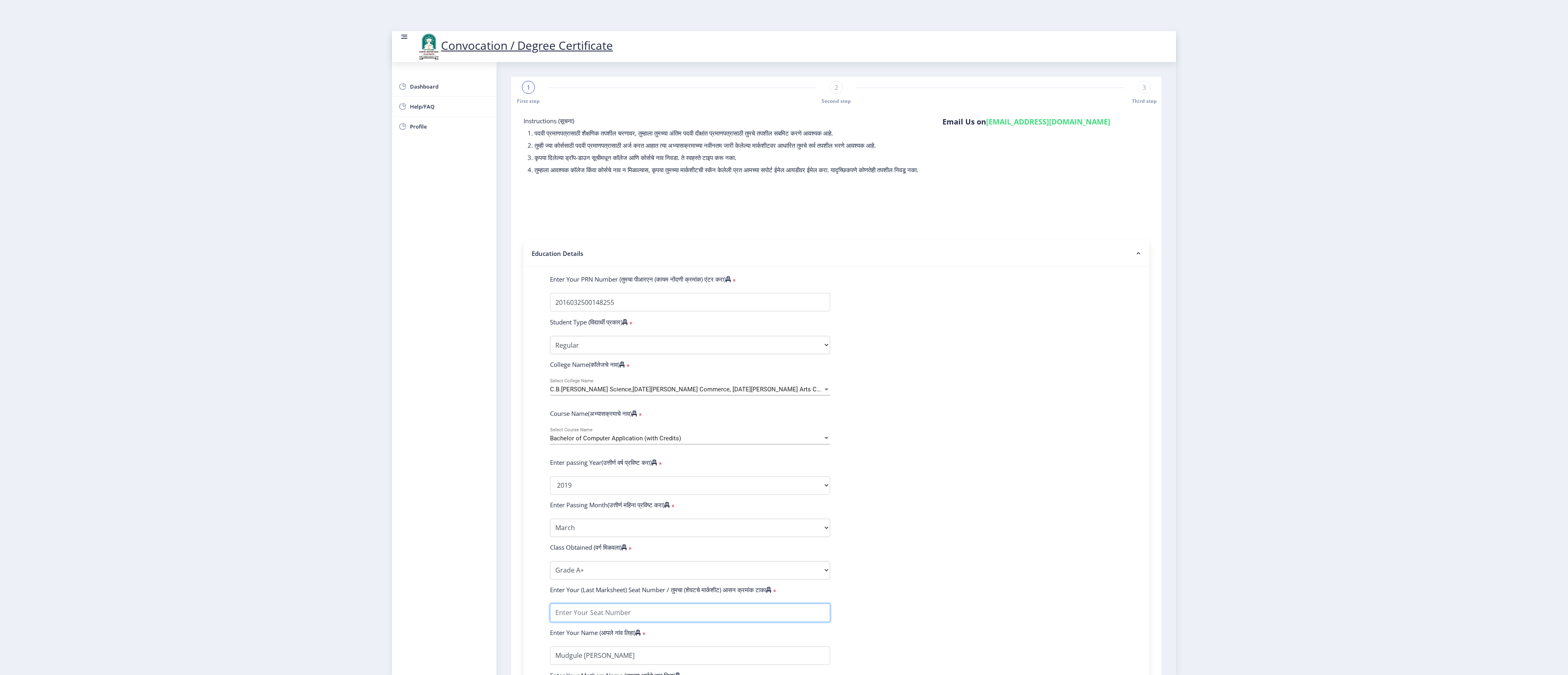
click at [522, 225] on input "textarea" at bounding box center [690, 613] width 280 height 19
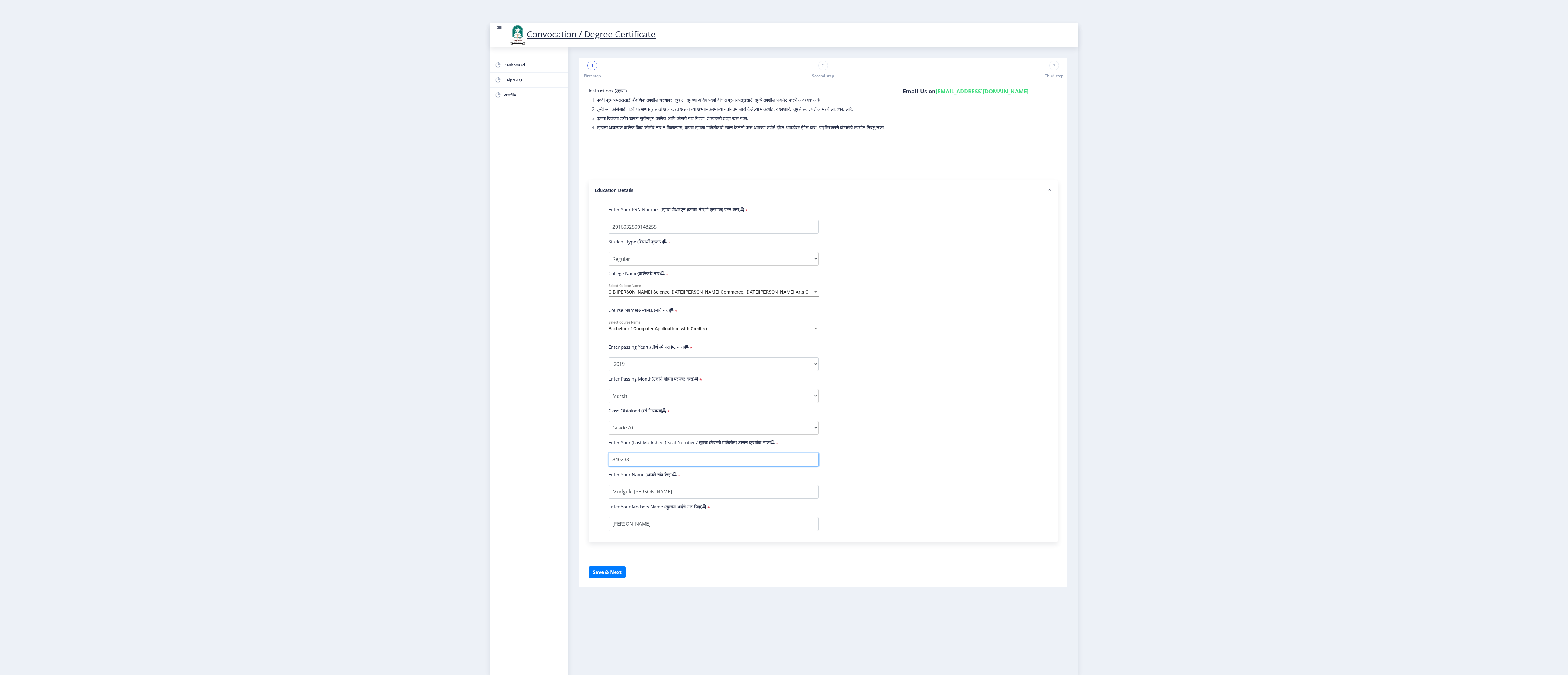
type input "840238"
drag, startPoint x: 1139, startPoint y: 4, endPoint x: 775, endPoint y: 493, distance: 609.6
click at [391, 169] on input "textarea" at bounding box center [713, 492] width 210 height 14
click at [391, 169] on button "Save & Next" at bounding box center [607, 572] width 37 height 12
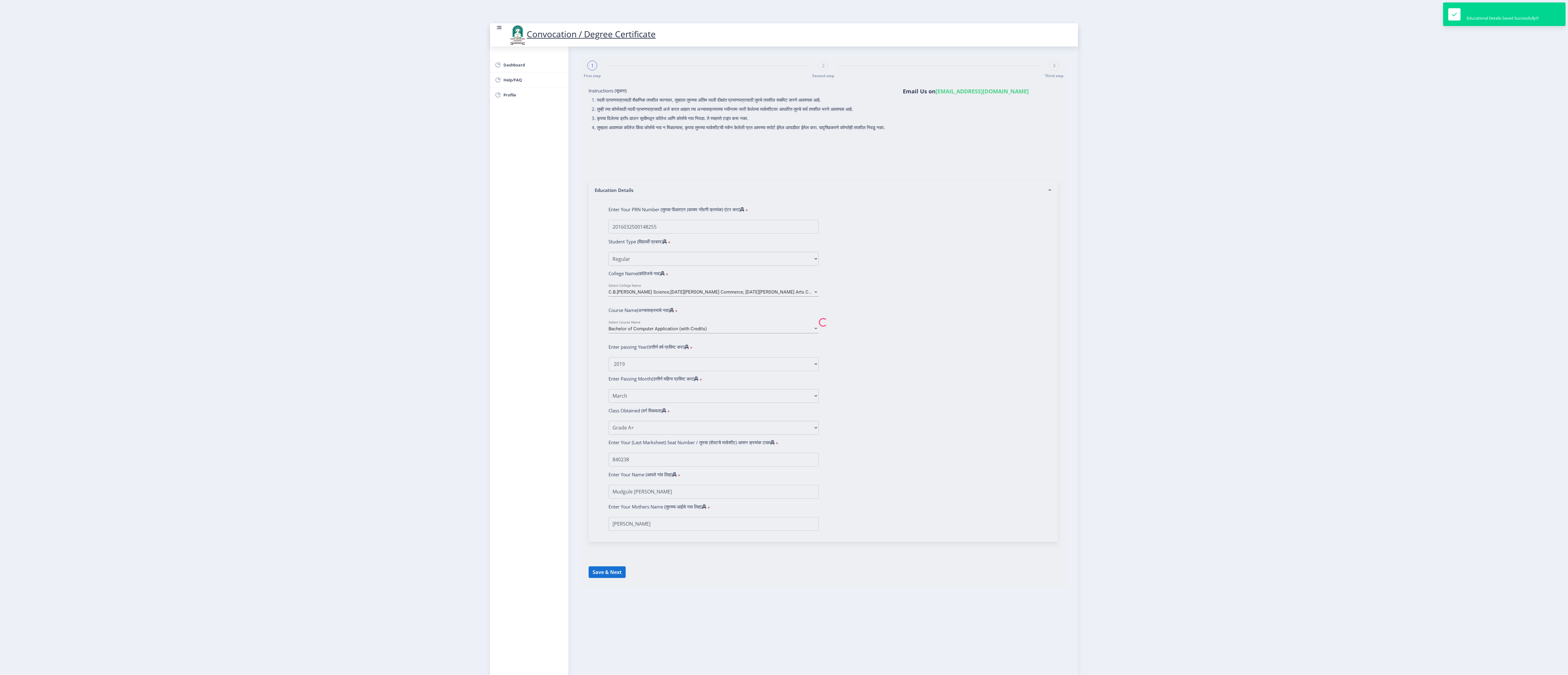
select select
type input "2016032500148255"
select select "Regular"
select select "2019"
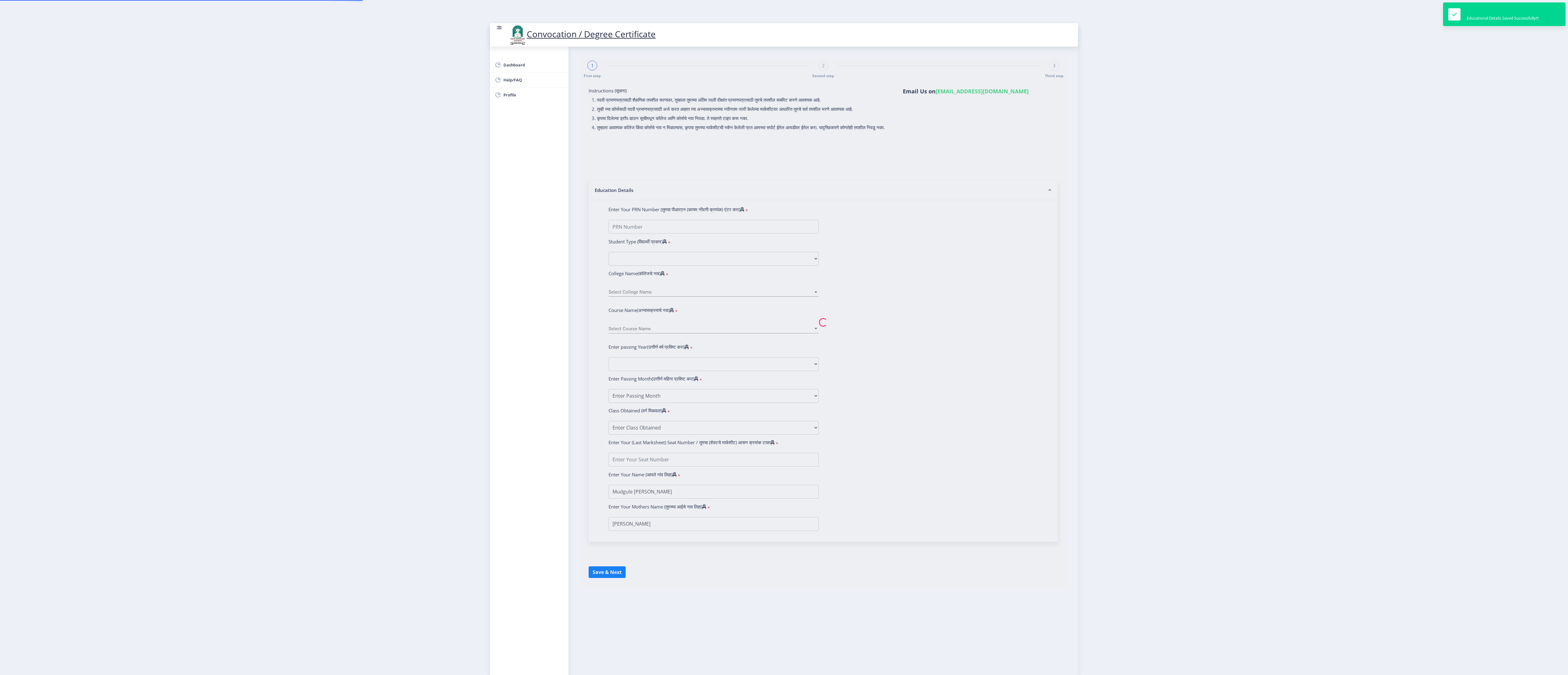
select select "March"
select select "Grade A+"
type input "840238"
